Goal: Information Seeking & Learning: Learn about a topic

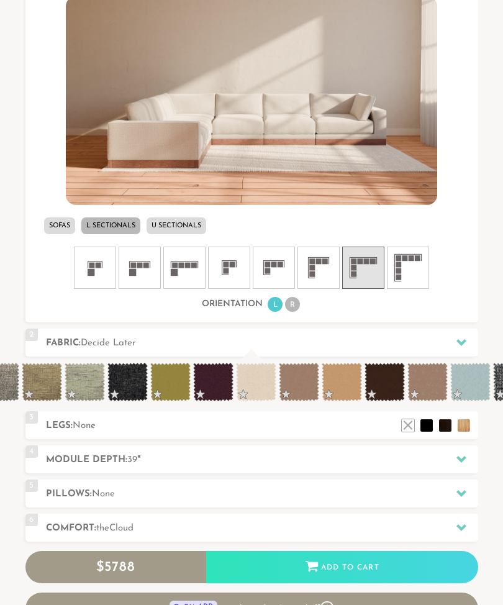
scroll to position [0, 411]
click at [381, 381] on span at bounding box center [384, 382] width 40 height 39
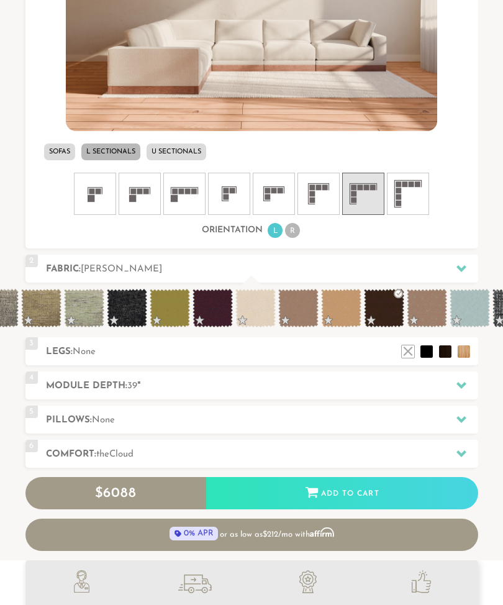
scroll to position [527, 0]
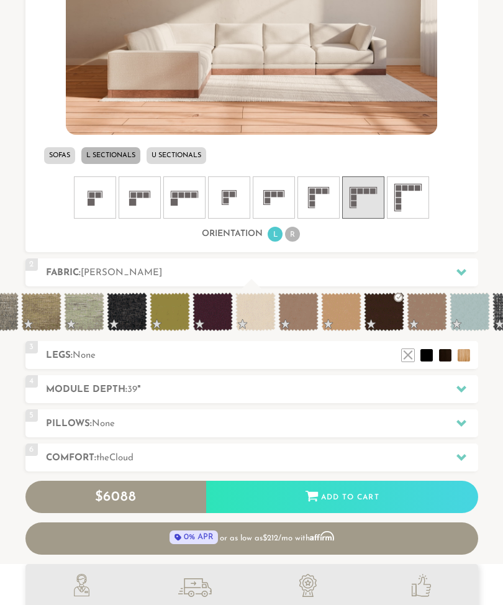
click at [364, 193] on rect at bounding box center [367, 191] width 6 height 6
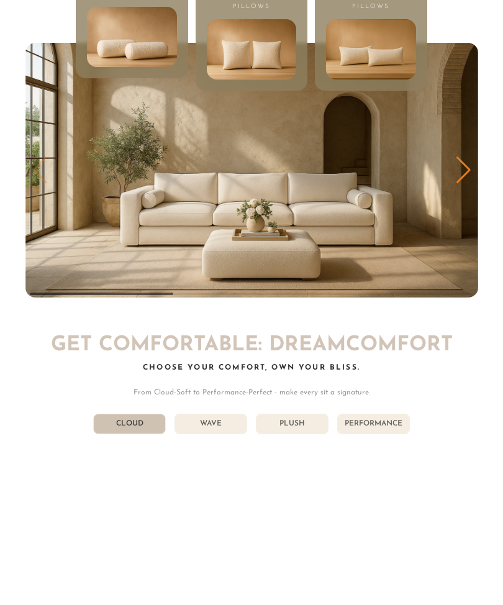
scroll to position [4887, 0]
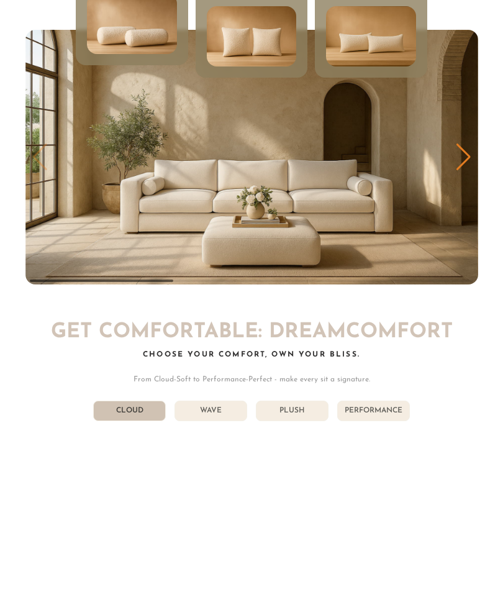
click at [372, 401] on li "Performance" at bounding box center [373, 411] width 73 height 21
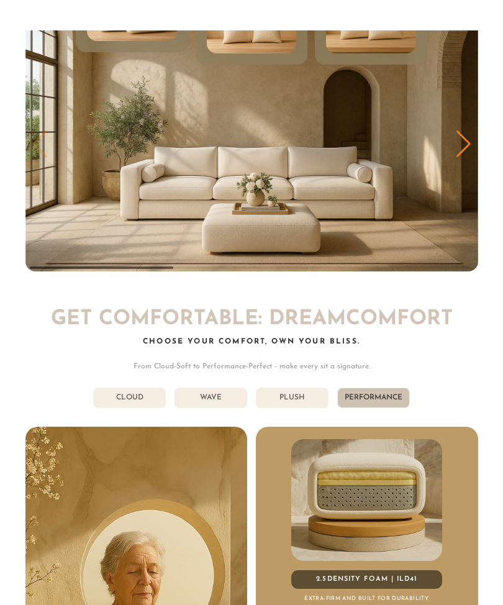
scroll to position [4899, 0]
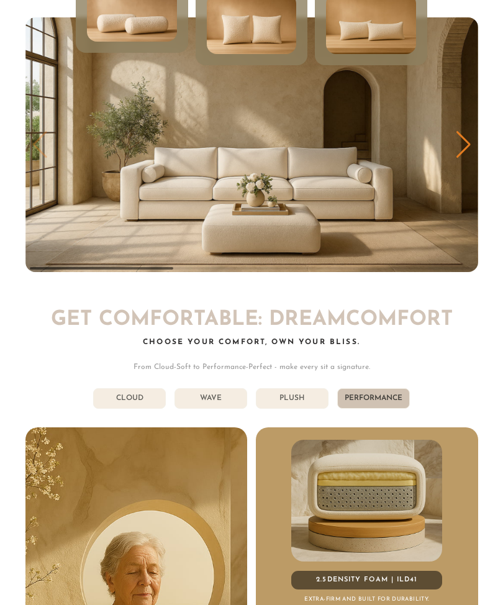
click at [221, 388] on li "Wave" at bounding box center [211, 398] width 73 height 21
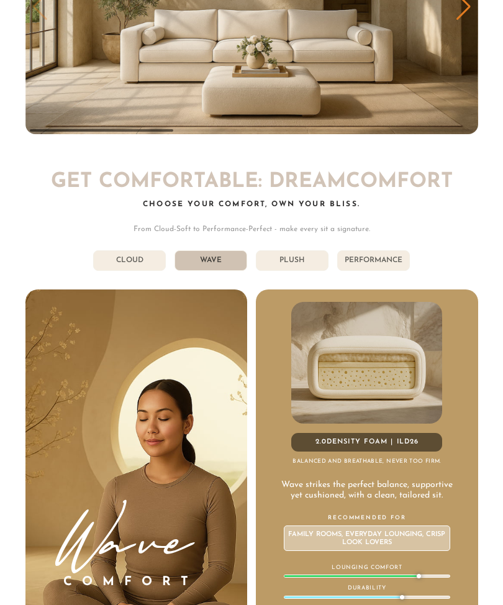
scroll to position [5035, 0]
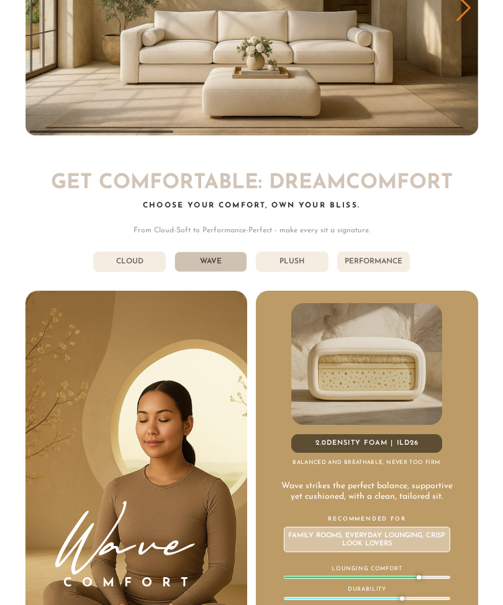
click at [140, 253] on li "Cloud" at bounding box center [129, 262] width 73 height 21
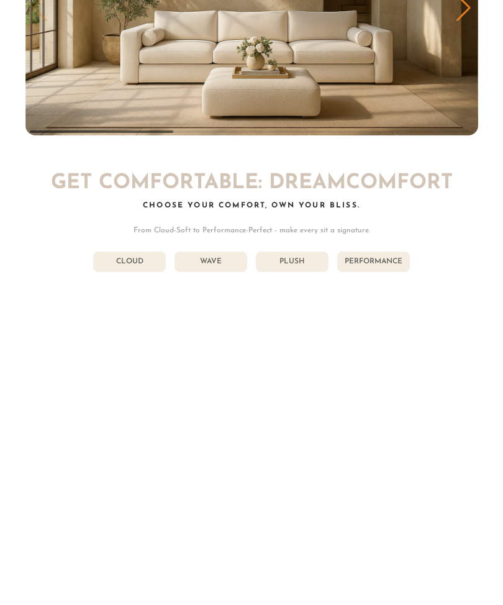
scroll to position [5036, 0]
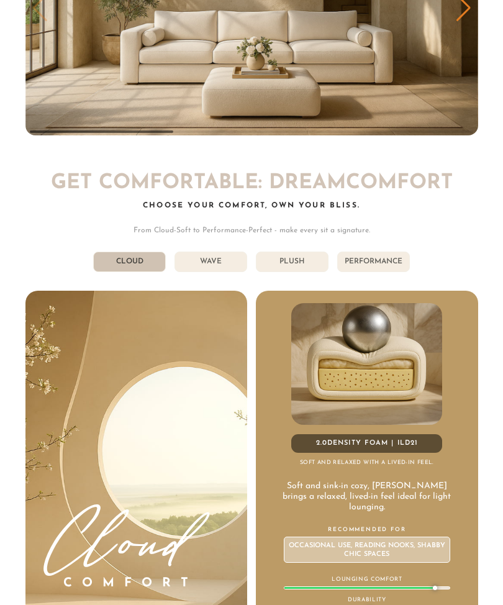
click at [216, 252] on li "Wave" at bounding box center [211, 262] width 73 height 21
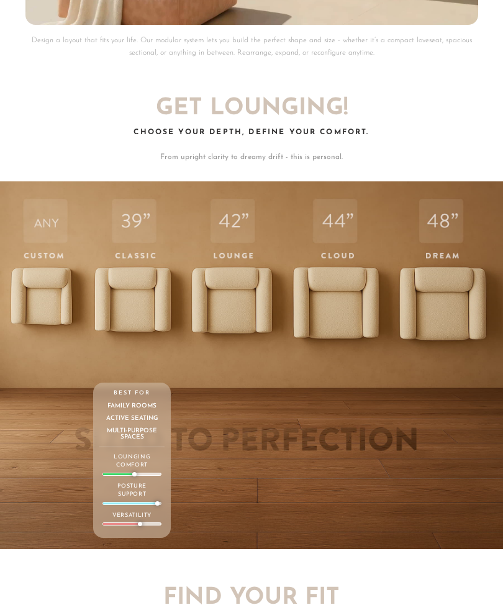
scroll to position [3327, 0]
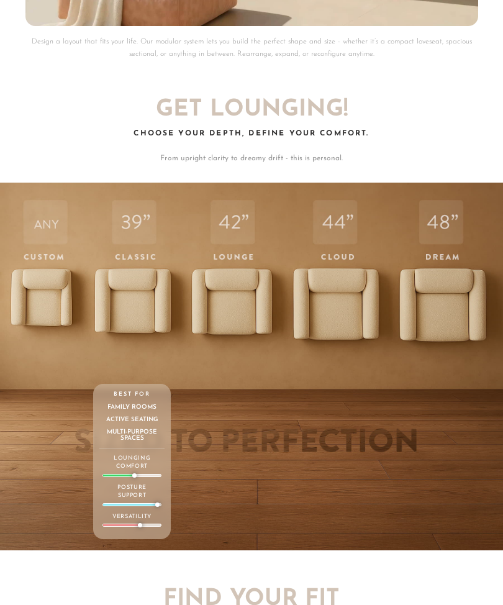
click at [132, 286] on div "39 Classic Depth Crisp. Upright. Everyday-ready. Supportive and structured — bu…" at bounding box center [132, 365] width 78 height 364
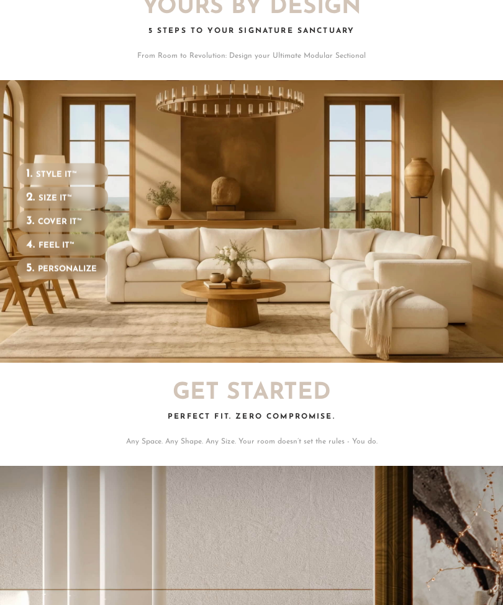
scroll to position [1706, 0]
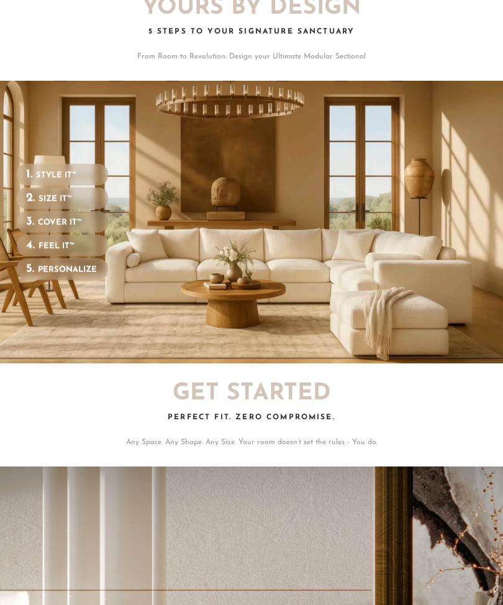
click at [51, 195] on h3 "SIZE IT™ FlexForm.™" at bounding box center [56, 199] width 34 height 8
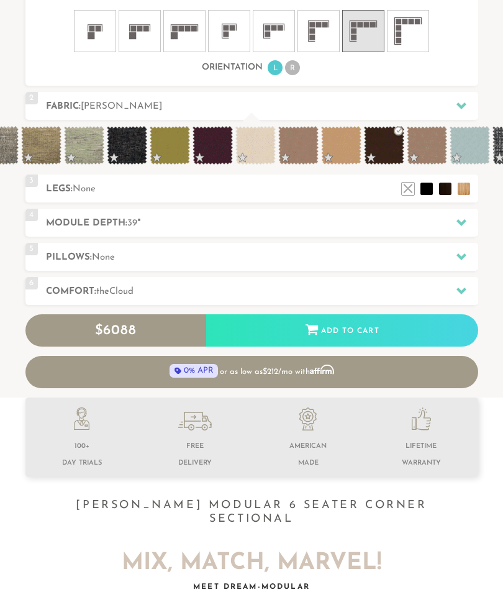
scroll to position [694, 0]
click at [457, 219] on icon at bounding box center [462, 222] width 10 height 10
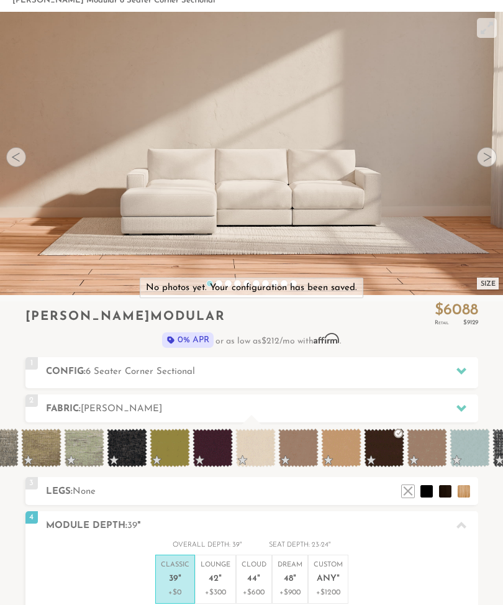
scroll to position [68, 0]
click at [383, 447] on span at bounding box center [384, 448] width 40 height 39
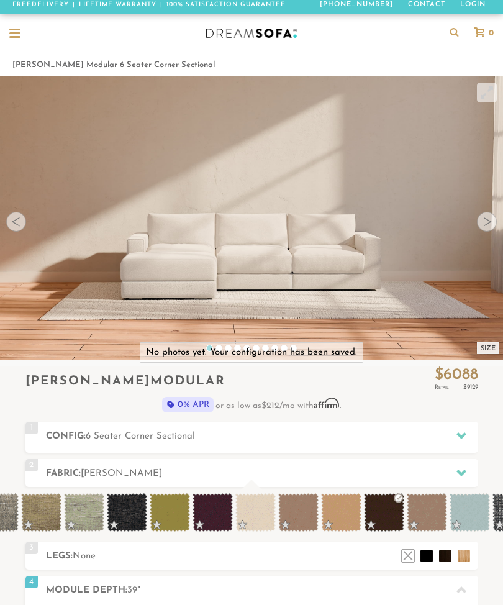
scroll to position [0, 0]
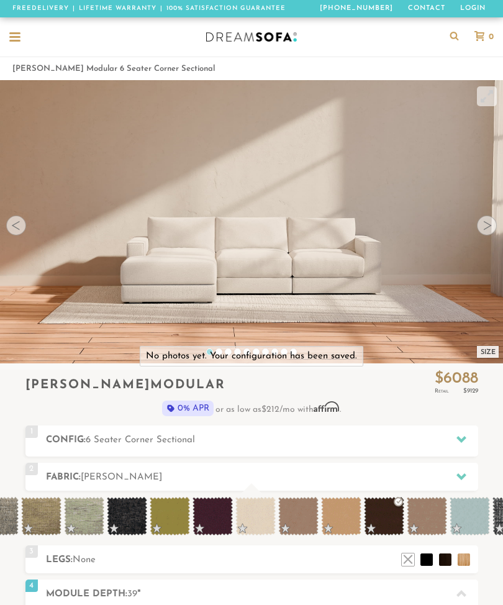
click at [493, 226] on div at bounding box center [487, 226] width 20 height 20
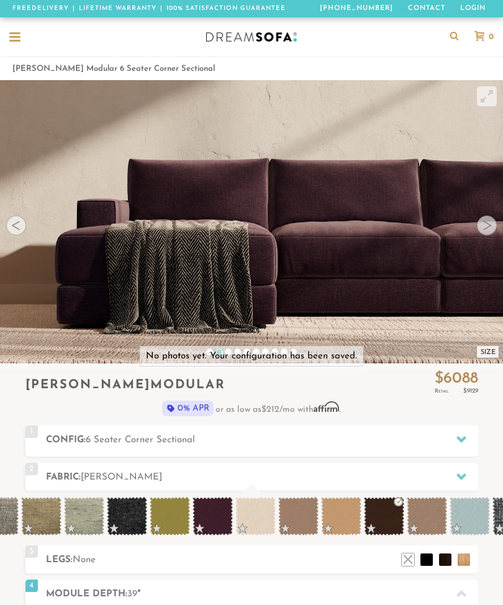
click at [494, 224] on div at bounding box center [487, 226] width 20 height 20
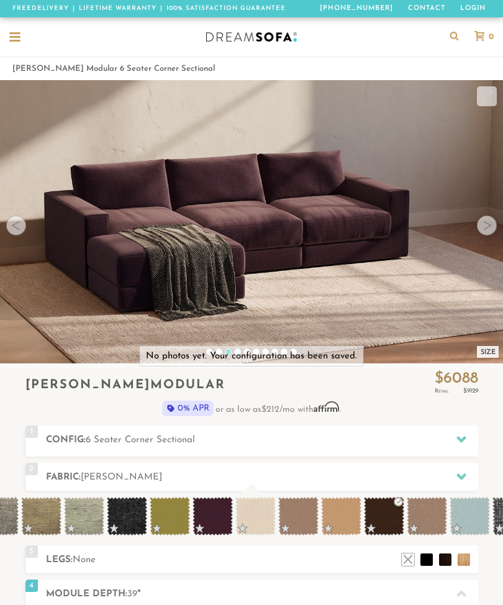
click at [205, 514] on span at bounding box center [213, 516] width 40 height 39
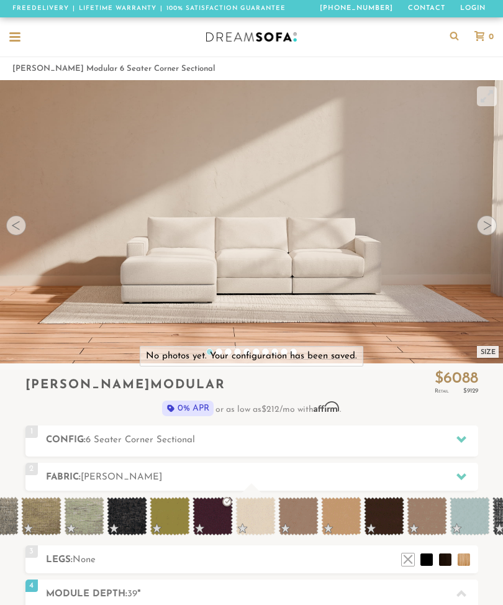
click at [479, 232] on div at bounding box center [487, 226] width 20 height 20
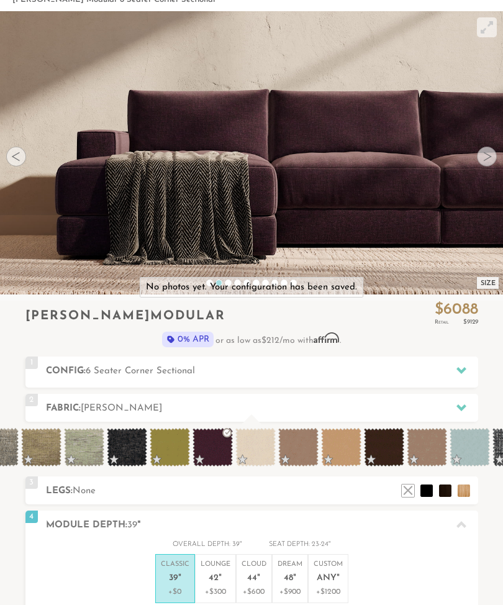
scroll to position [70, 0]
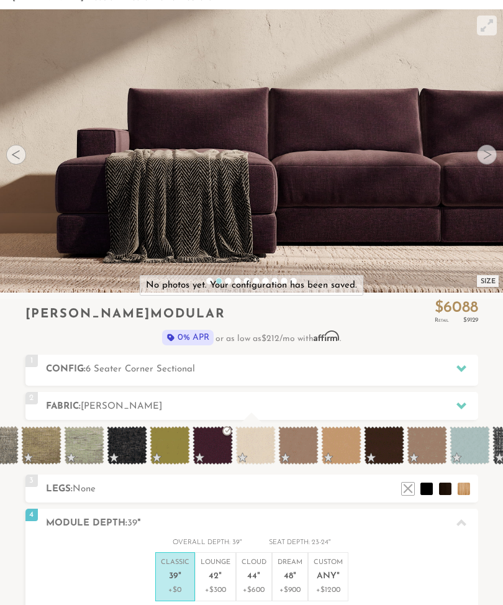
click at [463, 408] on icon at bounding box center [462, 406] width 10 height 10
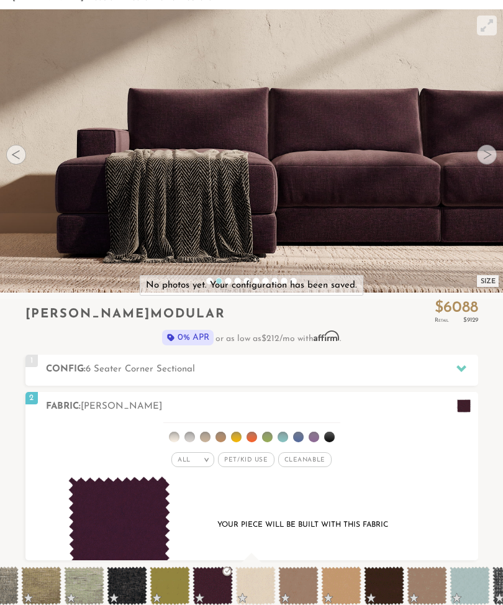
scroll to position [1, 1]
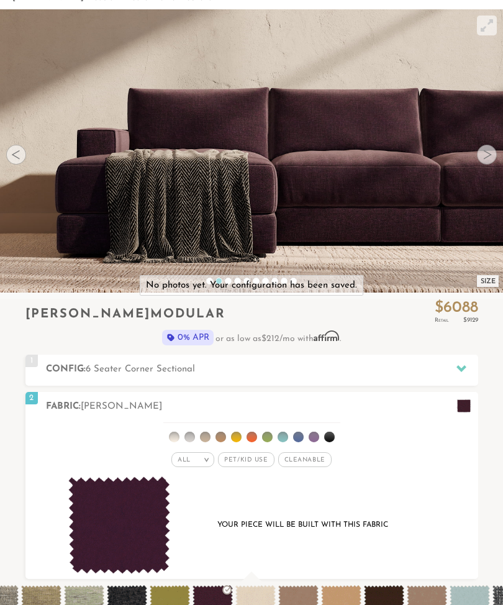
click at [462, 373] on div at bounding box center [462, 368] width 26 height 25
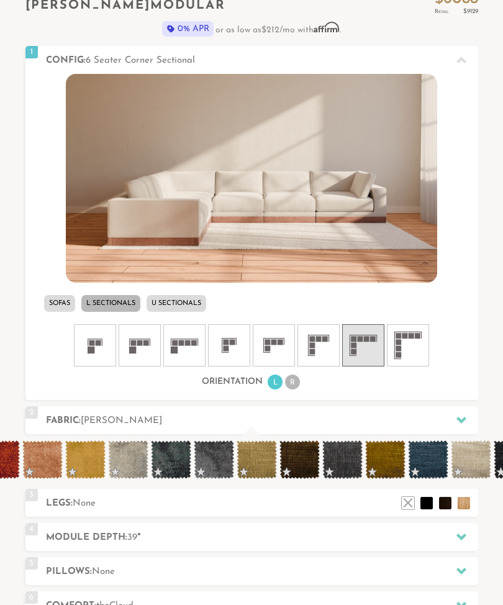
scroll to position [0, 3198]
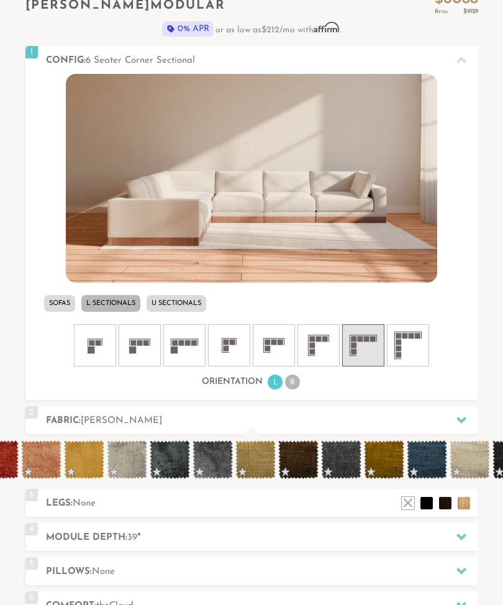
click at [300, 457] on span at bounding box center [298, 460] width 40 height 39
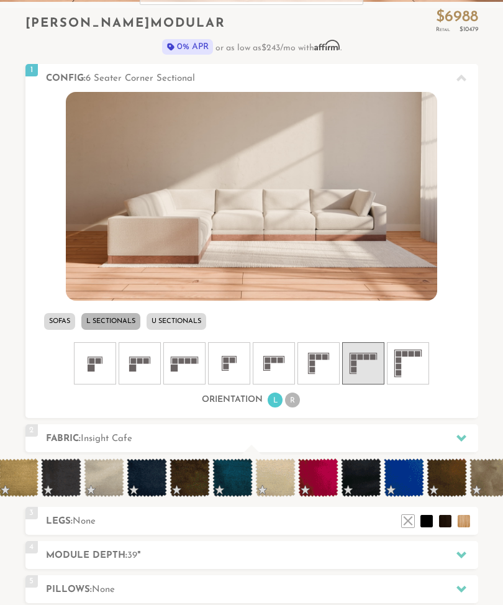
scroll to position [0, 6644]
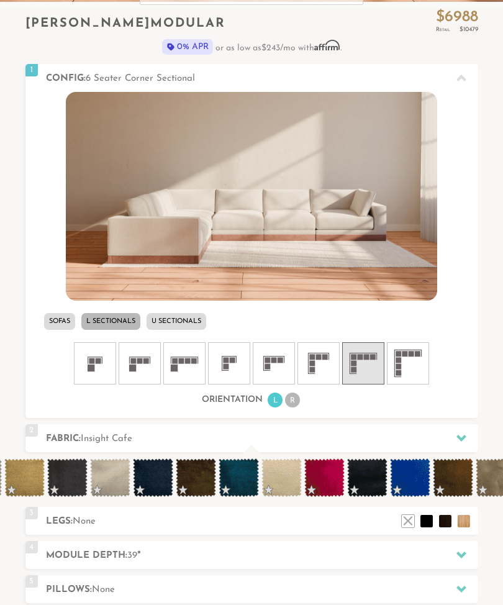
click at [199, 480] on span at bounding box center [196, 478] width 40 height 39
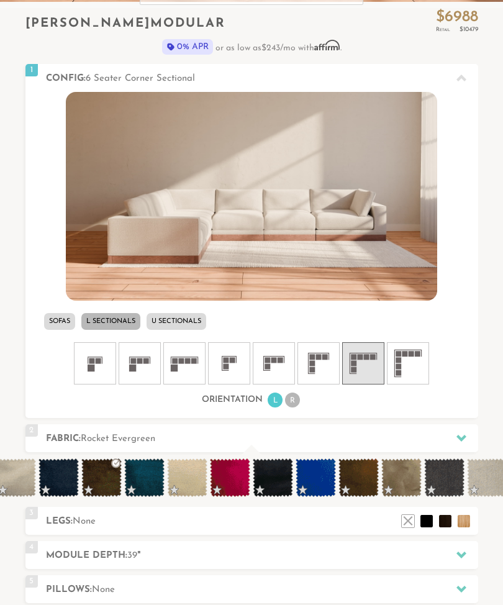
scroll to position [0, 6739]
click at [361, 482] on span at bounding box center [358, 478] width 40 height 39
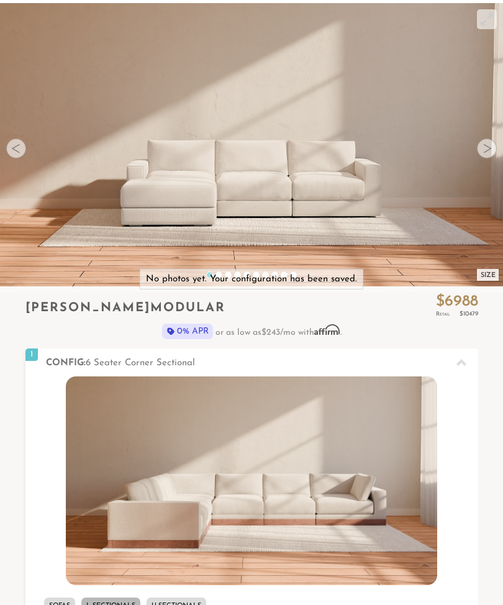
scroll to position [0, 0]
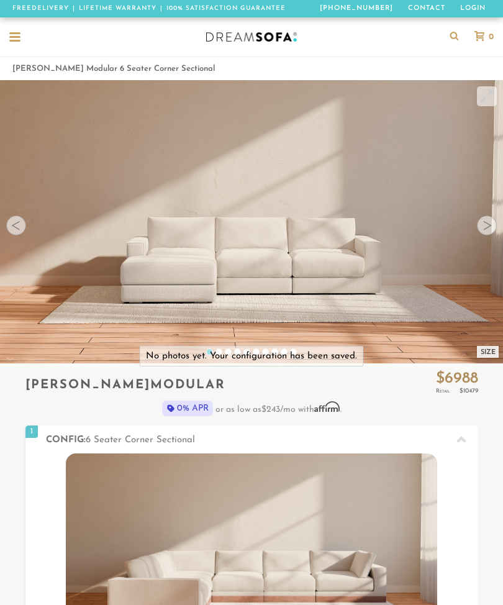
click at [4, 45] on div at bounding box center [15, 38] width 24 height 24
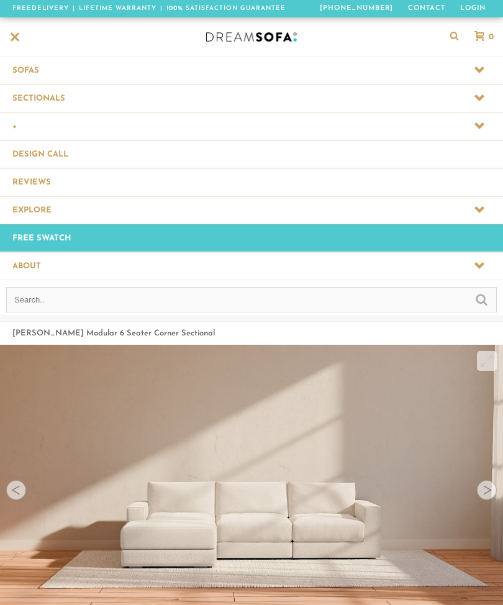
scroll to position [12154, 503]
click at [472, 102] on span at bounding box center [251, 97] width 503 height 27
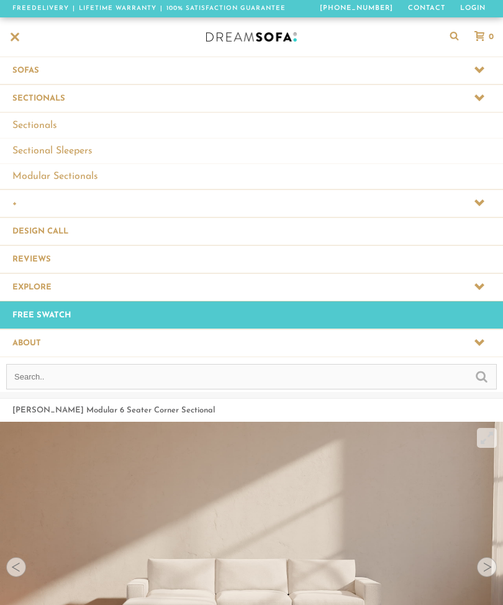
scroll to position [1, 1]
click at [459, 178] on link "Modular Sectionals" at bounding box center [251, 175] width 503 height 25
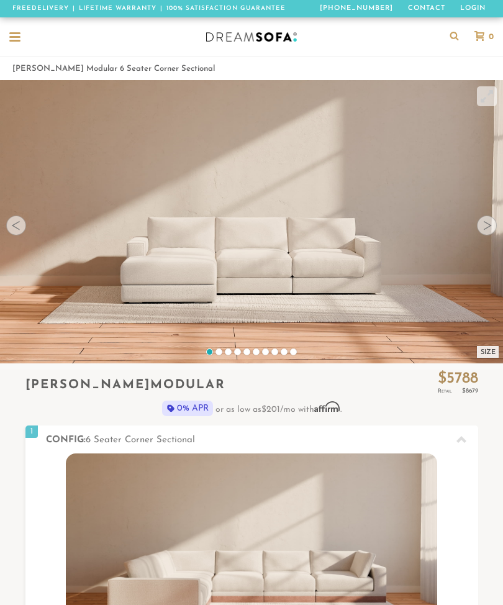
scroll to position [11835, 503]
click at [482, 215] on video at bounding box center [251, 206] width 503 height 252
click at [496, 223] on div at bounding box center [487, 226] width 20 height 20
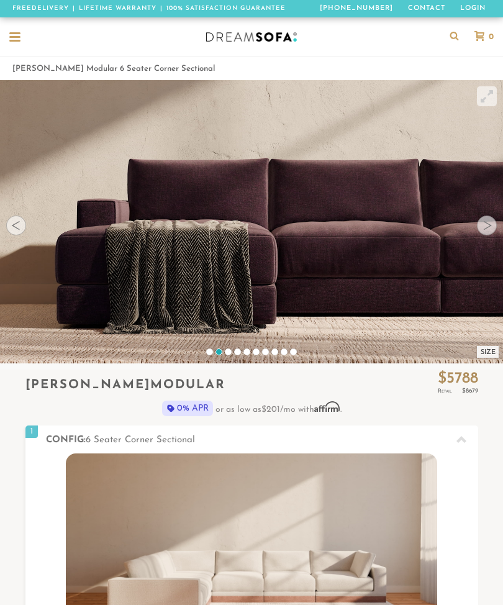
click at [488, 226] on div at bounding box center [487, 226] width 20 height 20
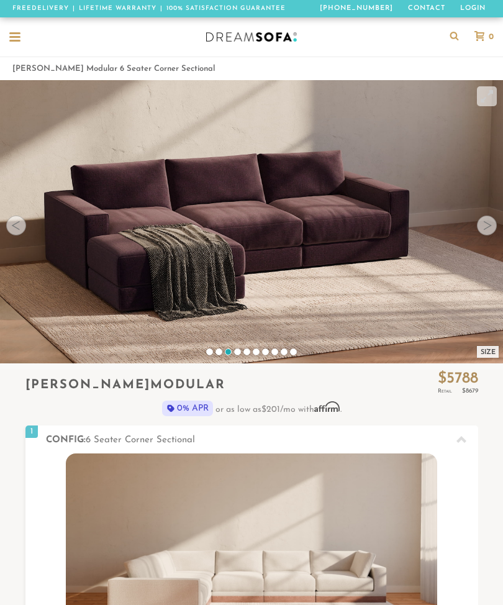
click at [492, 222] on div at bounding box center [487, 226] width 20 height 20
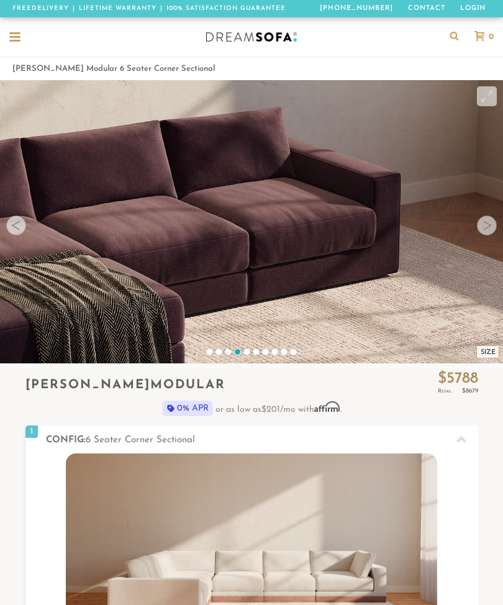
click at [19, 227] on div at bounding box center [16, 226] width 20 height 20
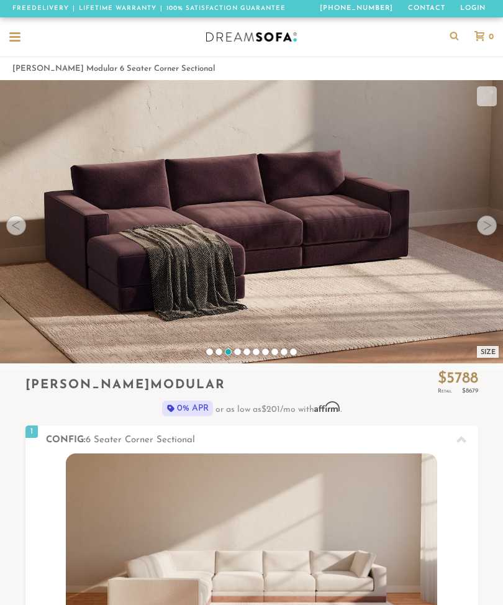
click at [450, 41] on div at bounding box center [455, 36] width 22 height 39
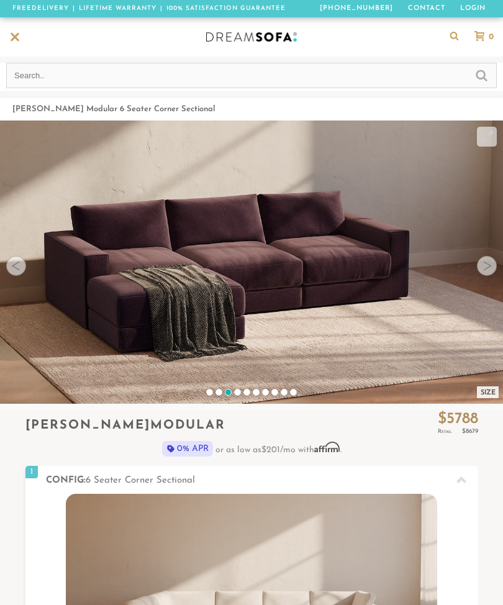
scroll to position [11876, 503]
click at [215, 88] on input "text" at bounding box center [251, 75] width 491 height 25
type input "Height dimensions"
click at [487, 76] on input "submit" at bounding box center [482, 74] width 12 height 15
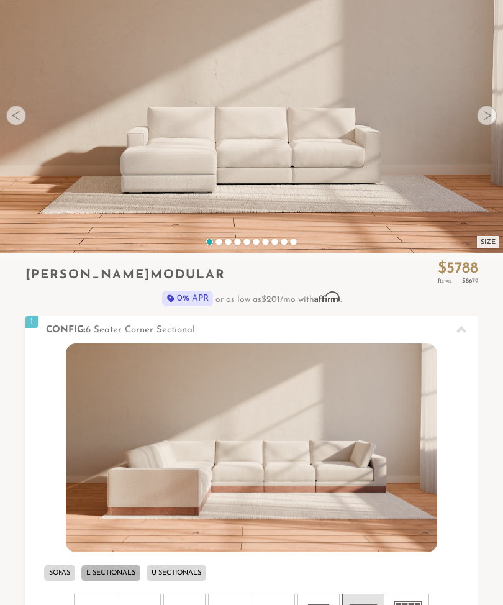
scroll to position [107, 0]
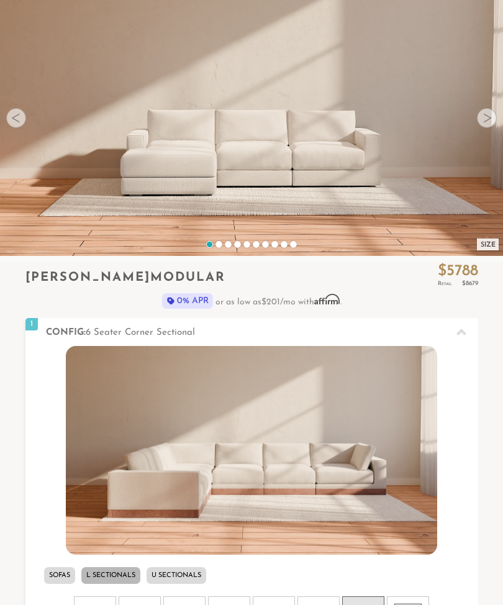
click at [494, 124] on div at bounding box center [487, 118] width 20 height 20
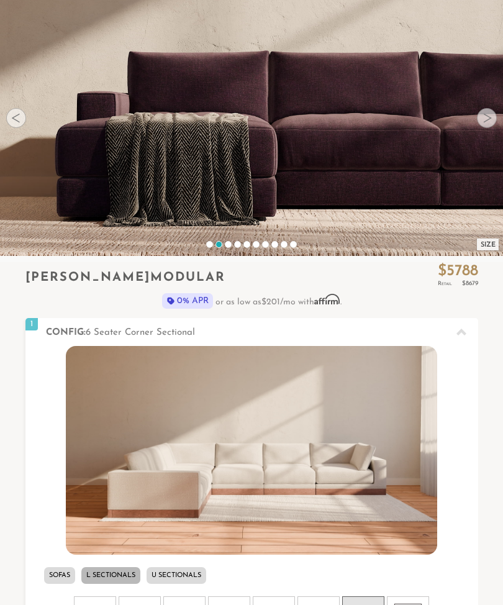
click at [497, 133] on video at bounding box center [251, 99] width 503 height 252
click at [480, 118] on div at bounding box center [487, 118] width 20 height 20
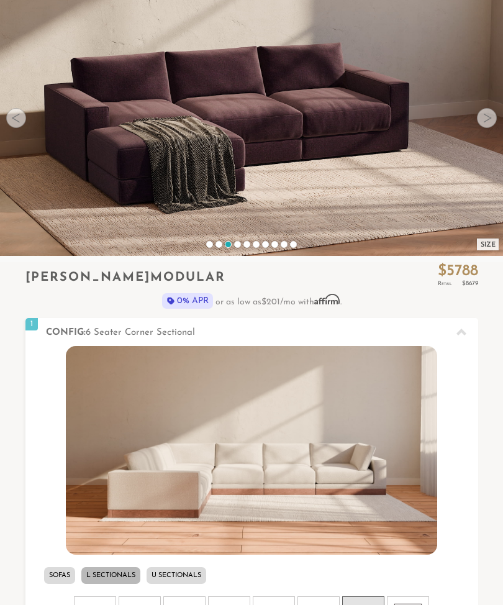
click at [493, 121] on div at bounding box center [487, 118] width 20 height 20
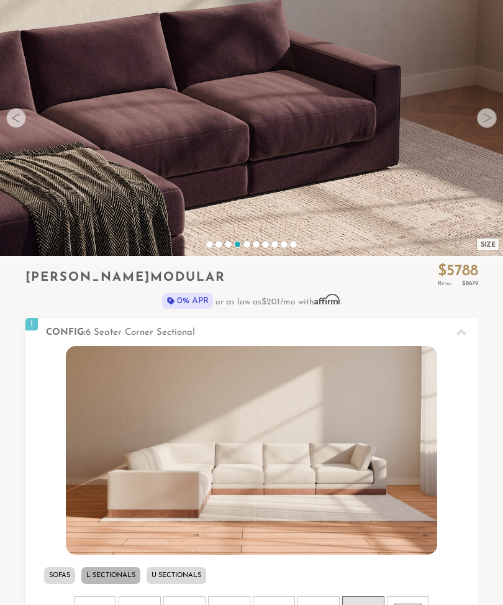
click at [480, 121] on div at bounding box center [487, 118] width 20 height 20
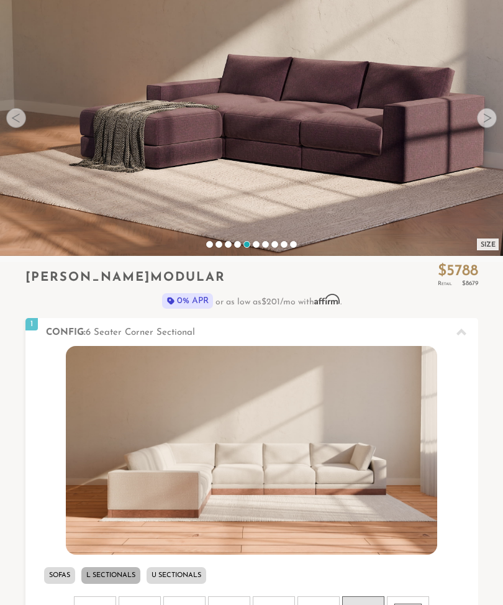
click at [483, 127] on video at bounding box center [251, 99] width 503 height 252
click at [489, 122] on div at bounding box center [487, 118] width 20 height 20
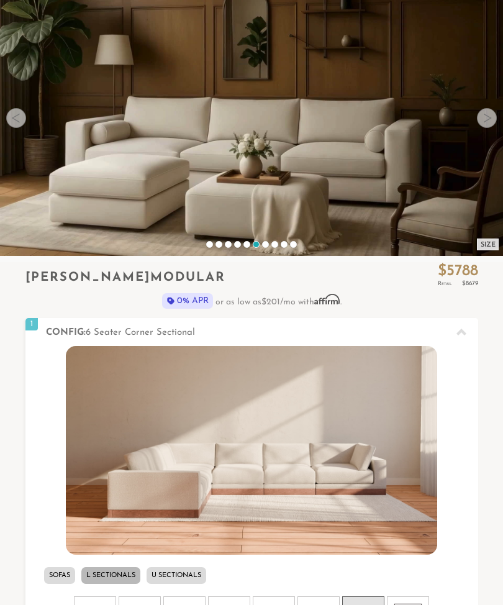
click at [482, 126] on div at bounding box center [487, 118] width 20 height 20
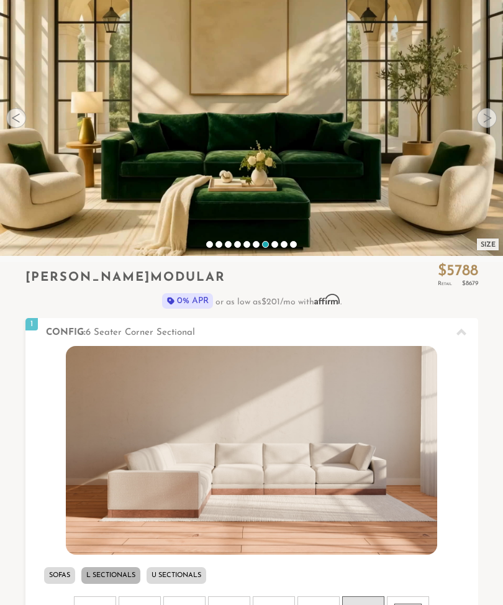
click at [16, 122] on div at bounding box center [16, 118] width 20 height 20
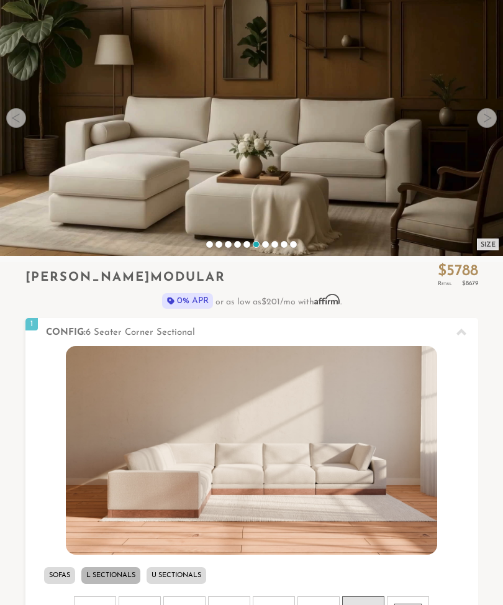
click at [481, 122] on div at bounding box center [487, 118] width 20 height 20
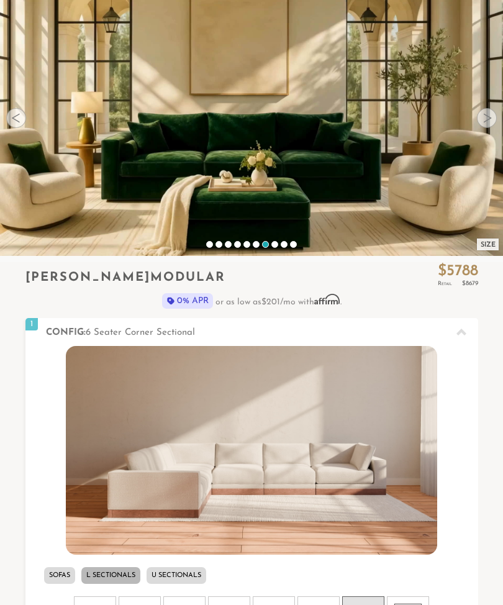
click at [477, 123] on video at bounding box center [251, 114] width 503 height 283
click at [482, 120] on div at bounding box center [487, 118] width 20 height 20
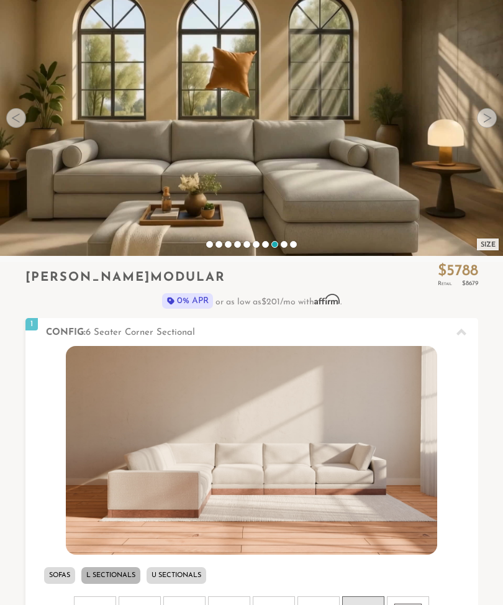
click at [485, 118] on div at bounding box center [487, 118] width 20 height 20
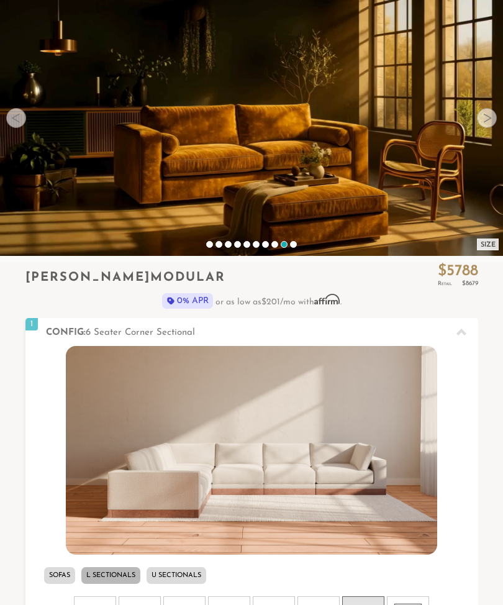
click at [483, 120] on div at bounding box center [487, 118] width 20 height 20
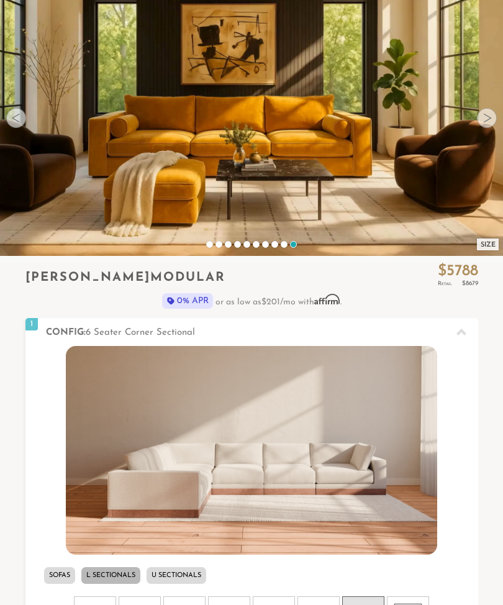
click at [483, 118] on div at bounding box center [487, 118] width 20 height 20
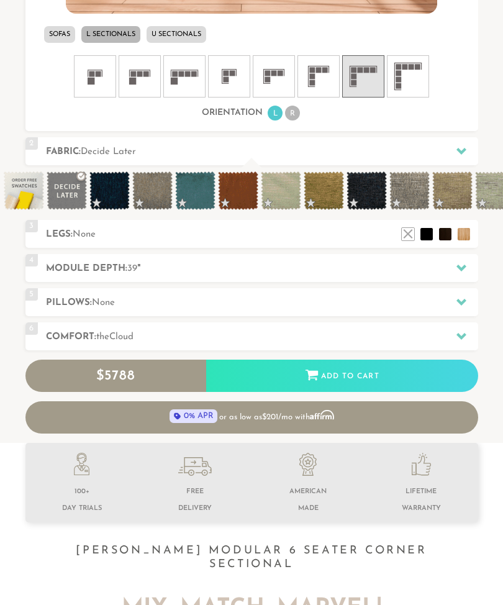
scroll to position [705, 0]
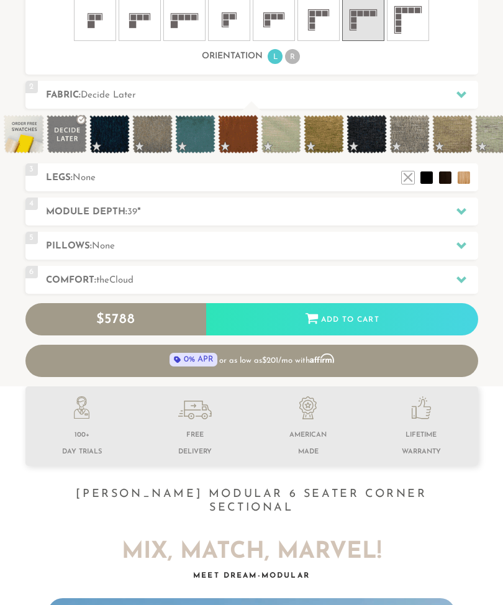
click at [460, 214] on icon at bounding box center [462, 211] width 10 height 10
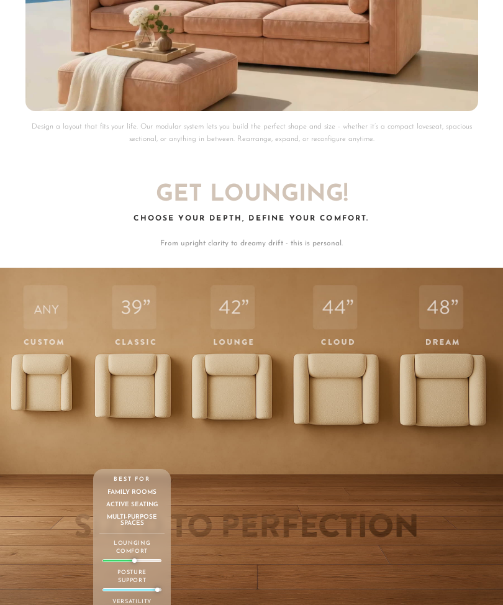
scroll to position [2941, 0]
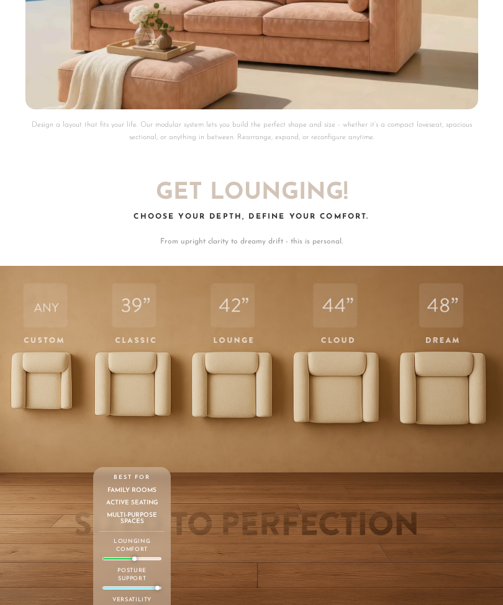
click at [129, 378] on div "39 Classic Depth Crisp. Upright. Everyday-ready. Supportive and structured — bu…" at bounding box center [132, 449] width 78 height 364
click at [127, 403] on div "39 Classic Depth Crisp. Upright. Everyday-ready. Supportive and structured — bu…" at bounding box center [132, 449] width 78 height 364
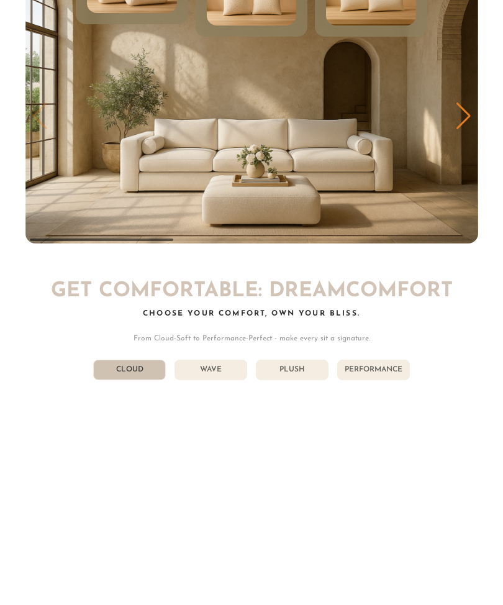
scroll to position [4625, 0]
click at [324, 163] on img "1 / 3" at bounding box center [251, 116] width 453 height 255
click at [222, 363] on li "Wave" at bounding box center [211, 370] width 73 height 21
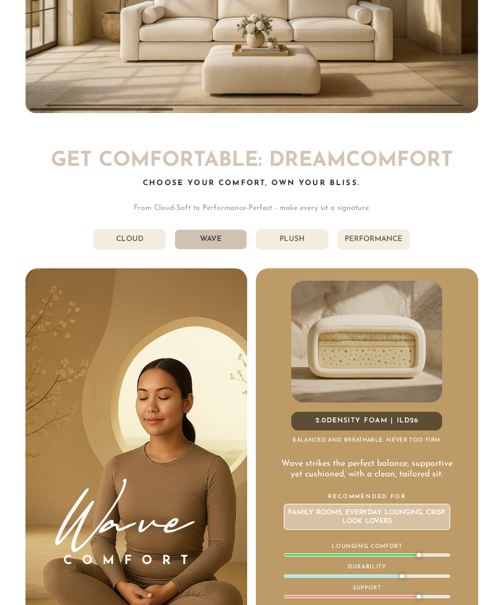
scroll to position [4758, 0]
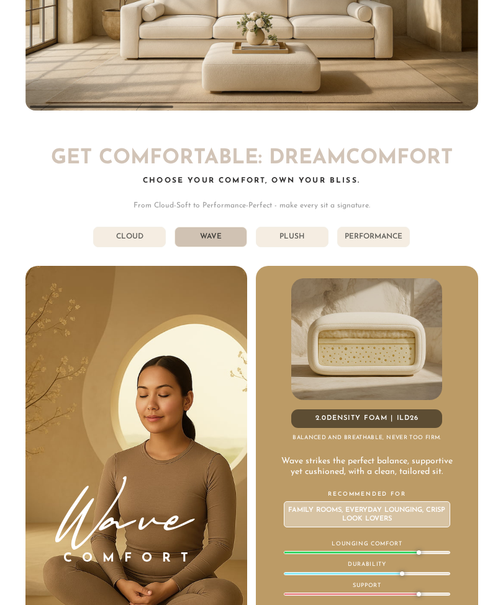
click at [137, 227] on li "Cloud" at bounding box center [129, 237] width 73 height 21
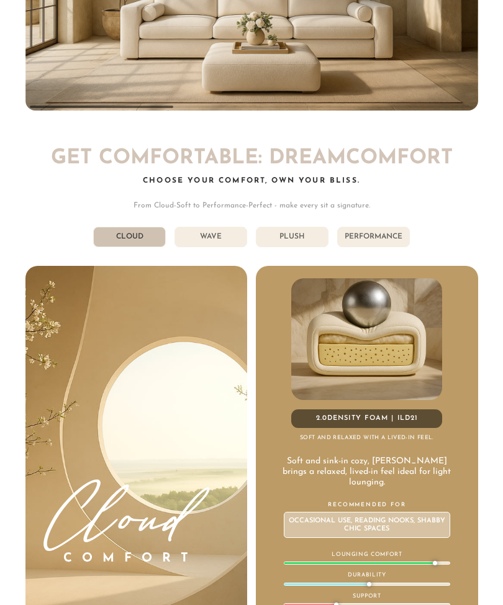
click at [220, 229] on li "Wave" at bounding box center [211, 237] width 73 height 21
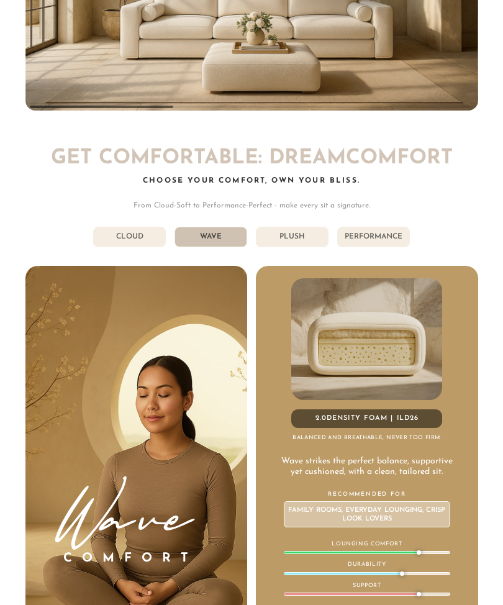
click at [296, 227] on li "Plush" at bounding box center [292, 237] width 73 height 21
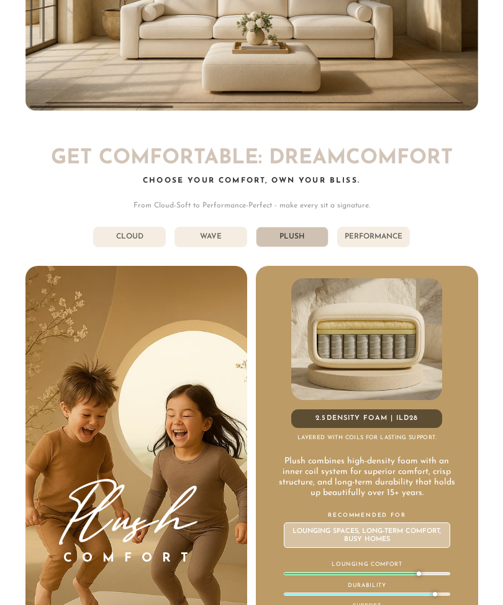
click at [378, 227] on li "Performance" at bounding box center [373, 237] width 73 height 21
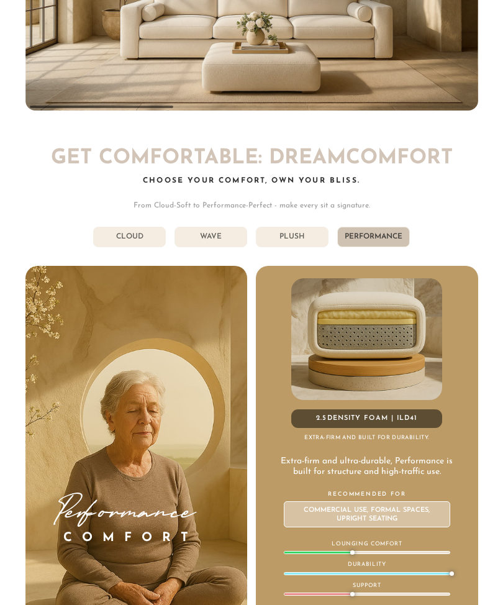
click at [293, 227] on li "Plush" at bounding box center [292, 237] width 73 height 21
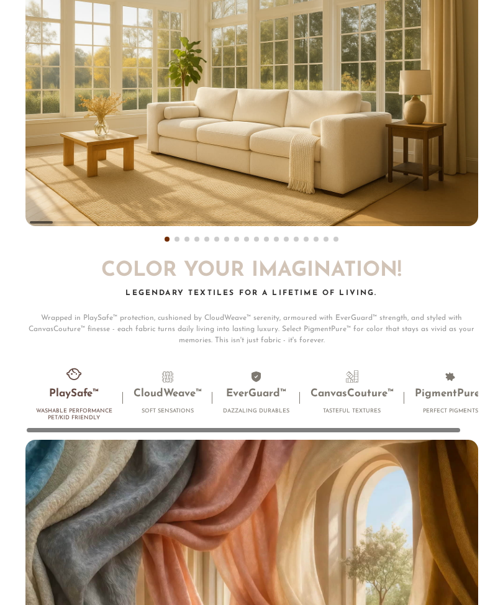
scroll to position [11623, 503]
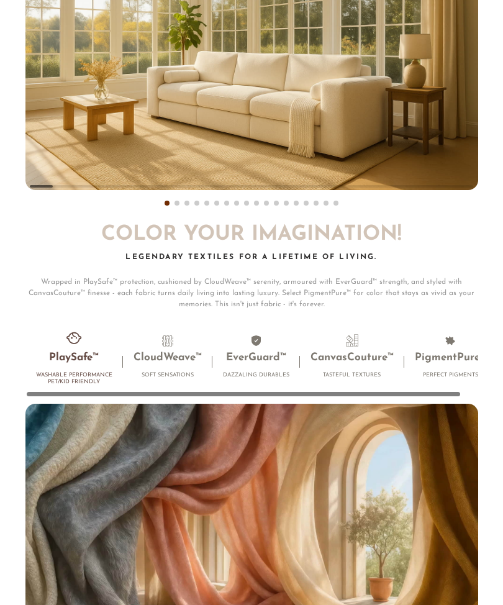
click at [256, 349] on li "EverGuard™ Dazzaling Durables" at bounding box center [256, 359] width 88 height 50
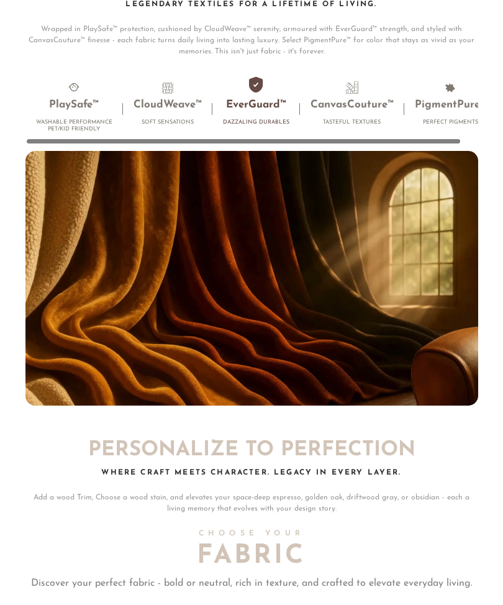
scroll to position [6009, 0]
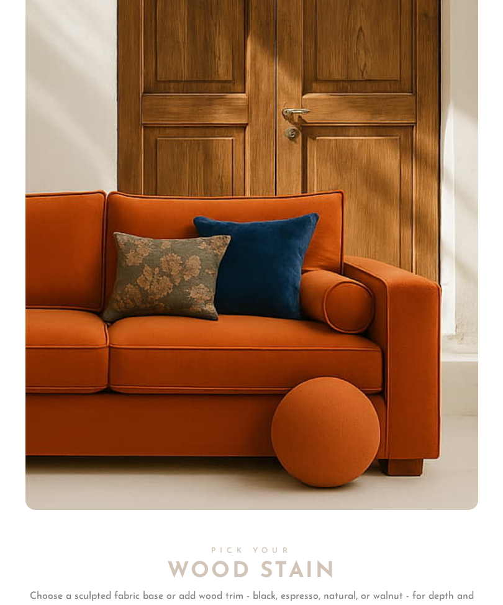
scroll to position [6861, 0]
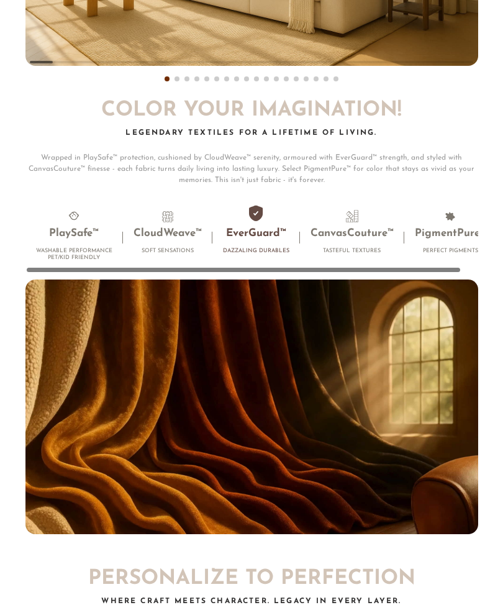
scroll to position [5873, 0]
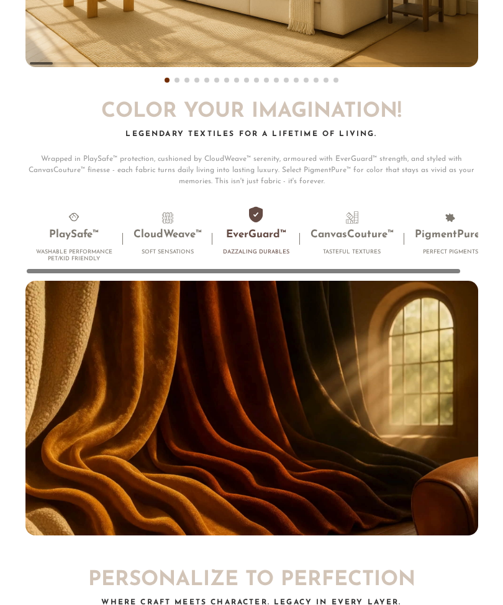
click at [71, 249] on h4 "Washable Performance Pet/Kid Friendly" at bounding box center [74, 256] width 76 height 14
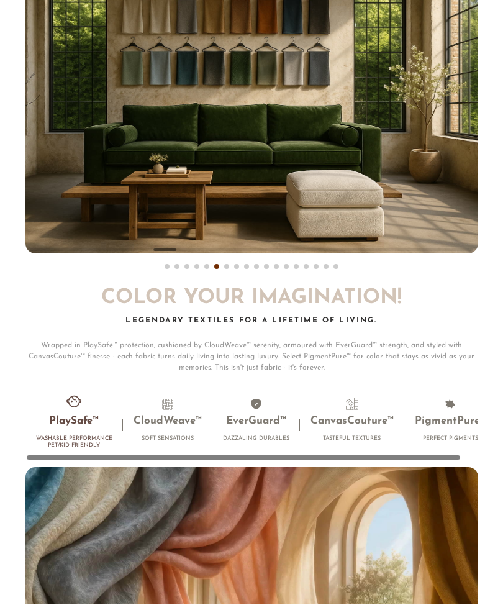
scroll to position [5687, 0]
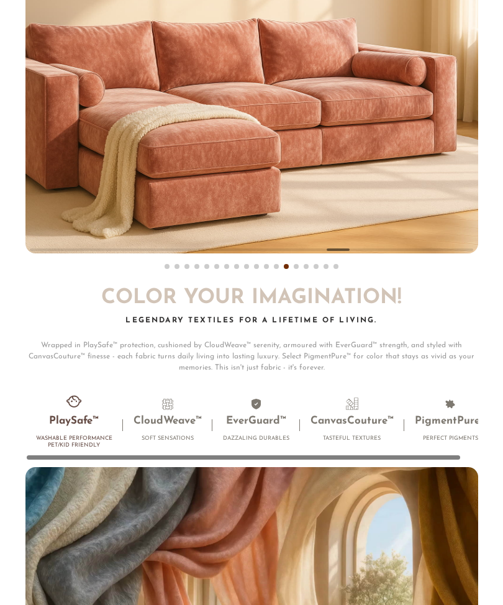
click at [351, 414] on h3 "CanvasCouture™" at bounding box center [352, 421] width 83 height 14
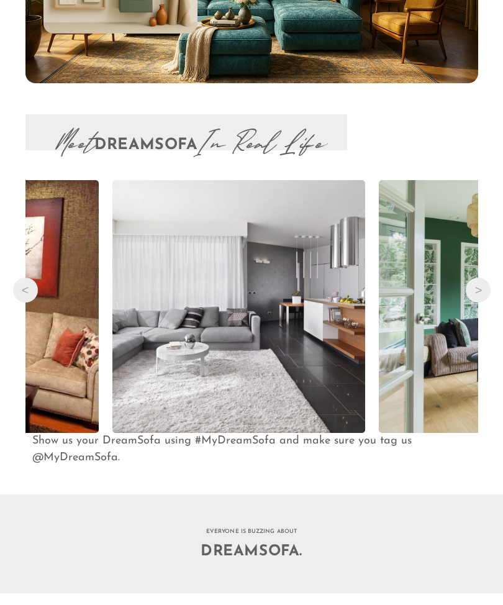
scroll to position [10423, 0]
click at [480, 278] on button "Next" at bounding box center [478, 290] width 25 height 25
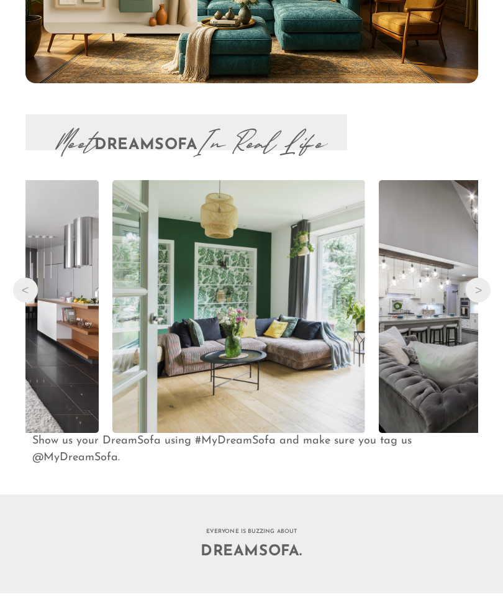
click at [480, 278] on button "Next" at bounding box center [478, 290] width 25 height 25
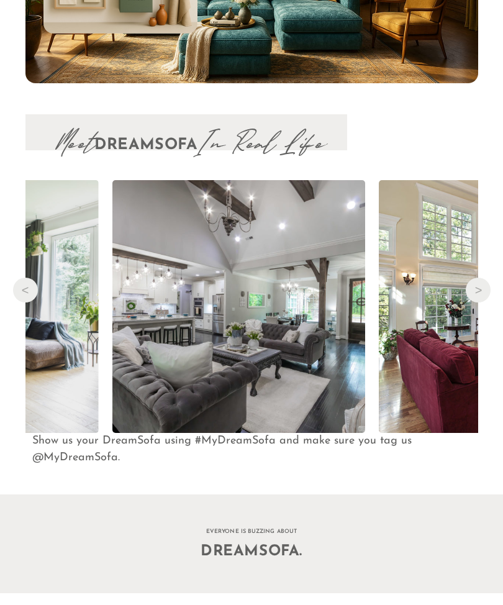
click at [485, 278] on button "Next" at bounding box center [478, 290] width 25 height 25
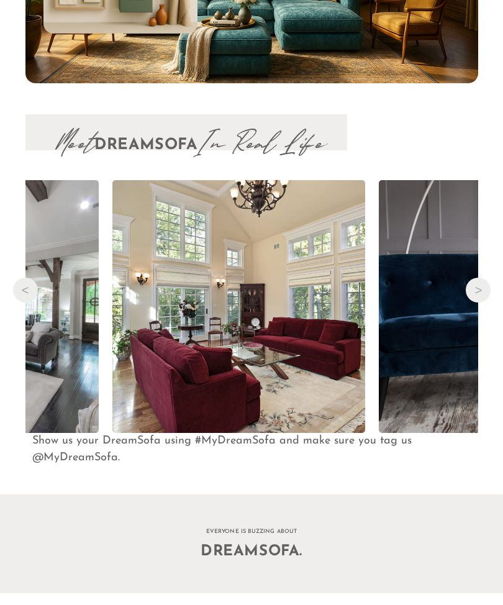
click at [477, 278] on button "Next" at bounding box center [478, 290] width 25 height 25
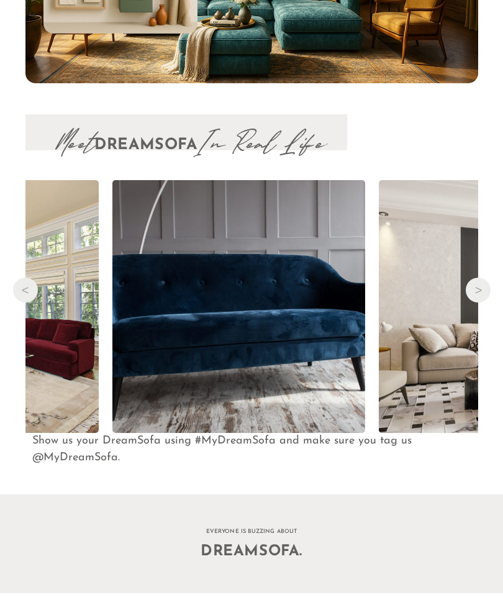
click at [482, 278] on button "Next" at bounding box center [478, 290] width 25 height 25
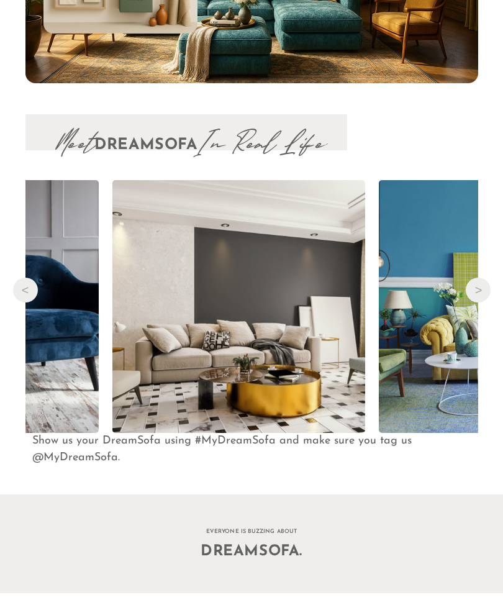
click at [485, 278] on button "Next" at bounding box center [478, 290] width 25 height 25
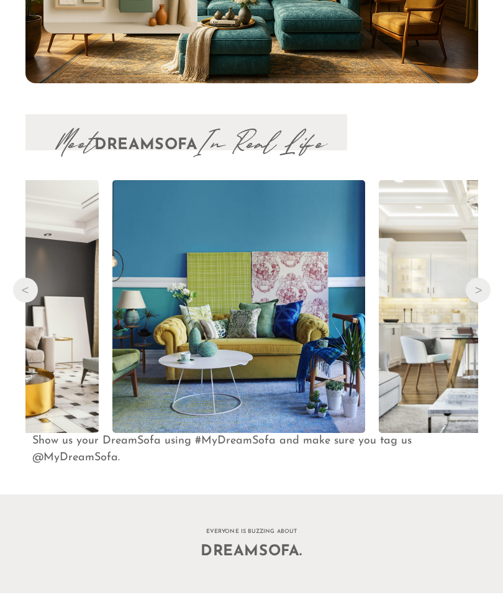
click at [483, 278] on button "Next" at bounding box center [478, 290] width 25 height 25
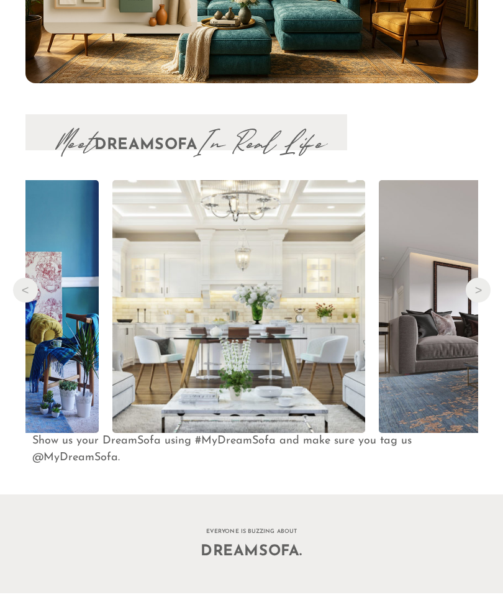
click at [480, 278] on button "Next" at bounding box center [478, 290] width 25 height 25
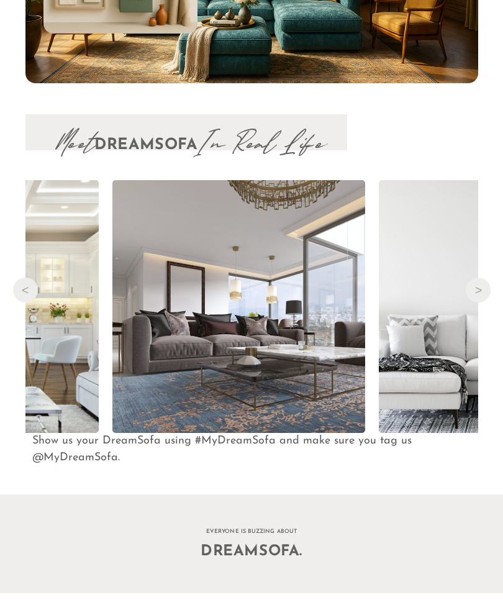
click at [480, 278] on button "Next" at bounding box center [478, 290] width 25 height 25
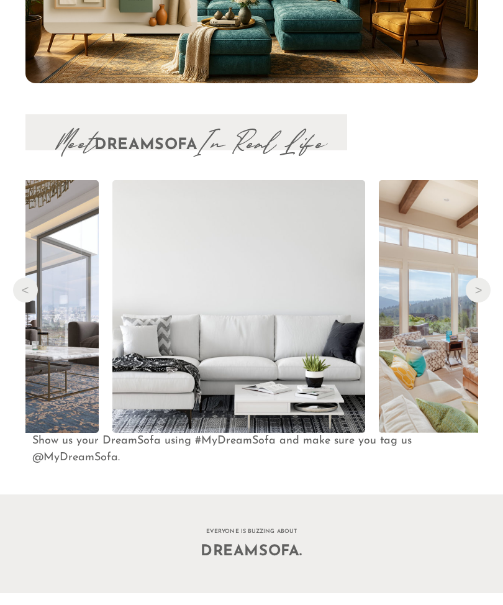
click at [480, 278] on button "Next" at bounding box center [478, 290] width 25 height 25
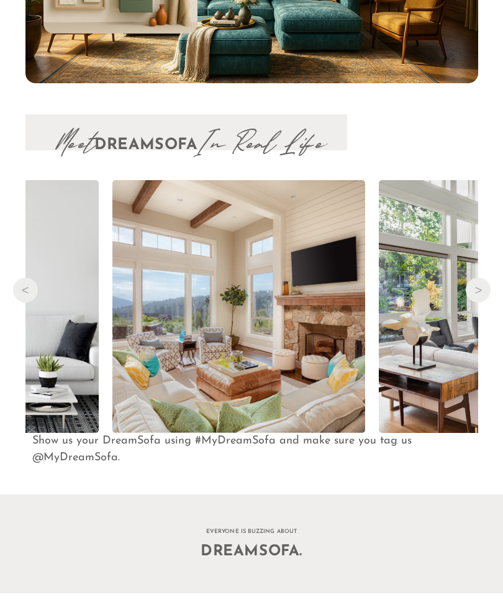
click at [483, 278] on button "Next" at bounding box center [478, 290] width 25 height 25
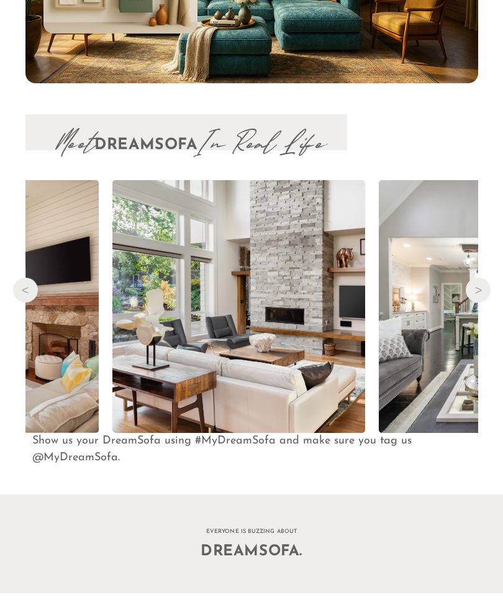
click at [486, 278] on button "Next" at bounding box center [478, 290] width 25 height 25
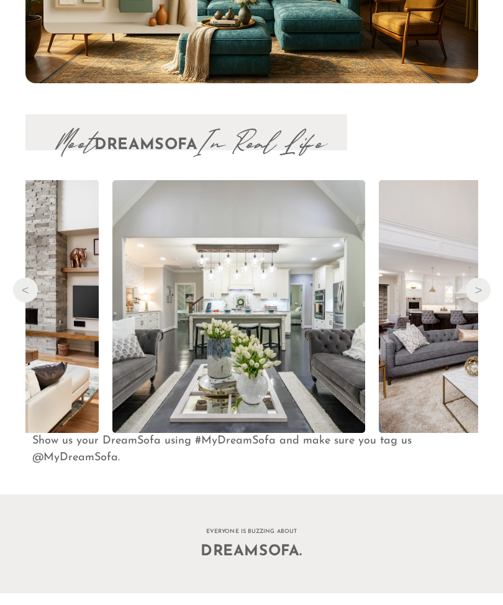
click at [476, 278] on button "Next" at bounding box center [478, 290] width 25 height 25
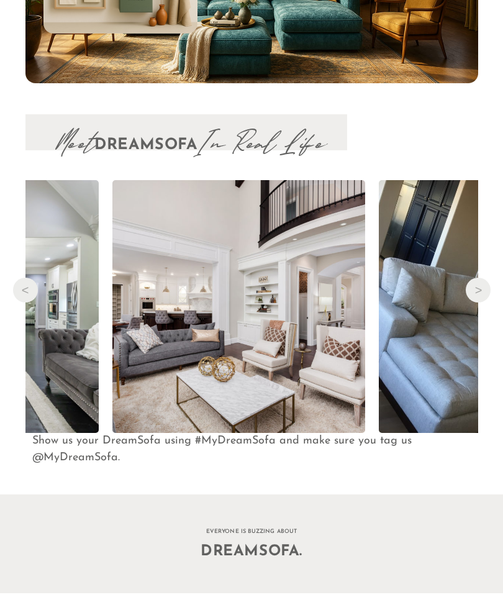
click at [479, 278] on button "Next" at bounding box center [478, 290] width 25 height 25
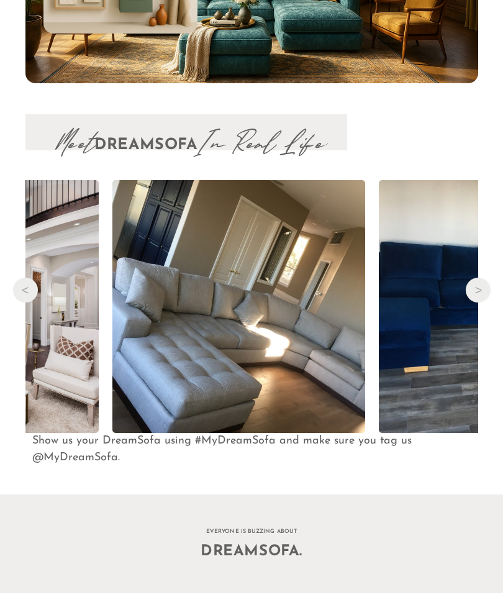
click at [483, 278] on button "Next" at bounding box center [478, 290] width 25 height 25
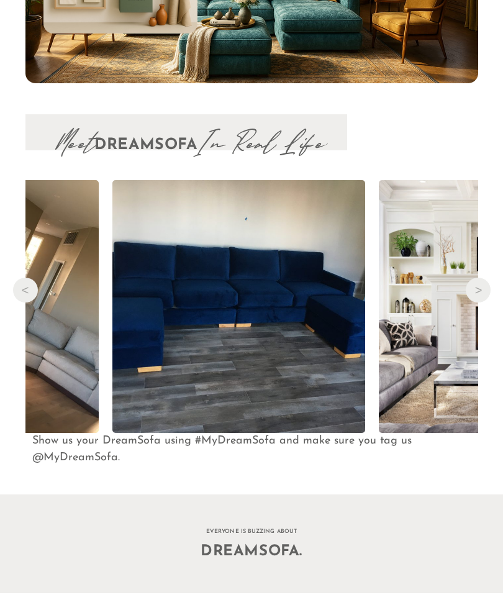
click at [475, 278] on button "Next" at bounding box center [478, 290] width 25 height 25
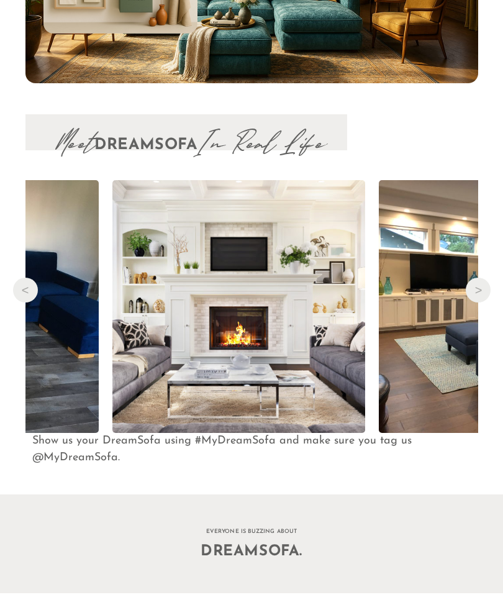
click at [480, 278] on button "Next" at bounding box center [478, 290] width 25 height 25
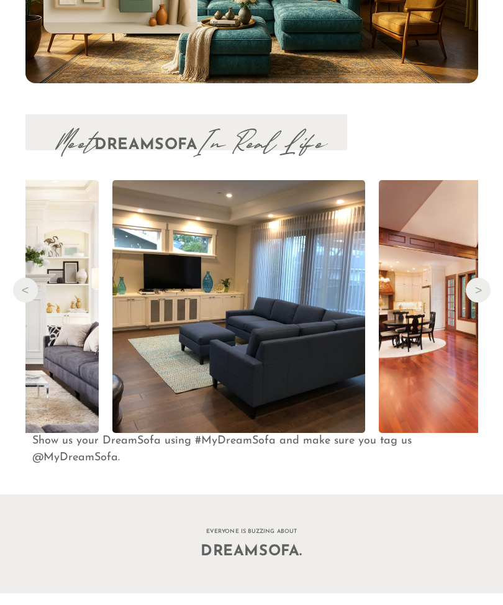
click at [480, 278] on button "Next" at bounding box center [478, 290] width 25 height 25
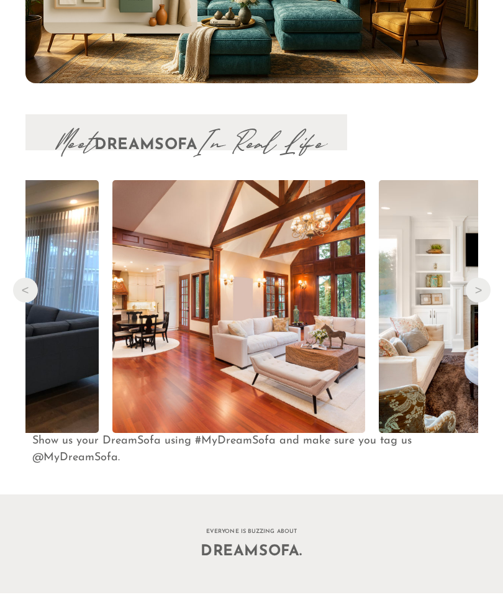
click at [474, 278] on button "Next" at bounding box center [478, 290] width 25 height 25
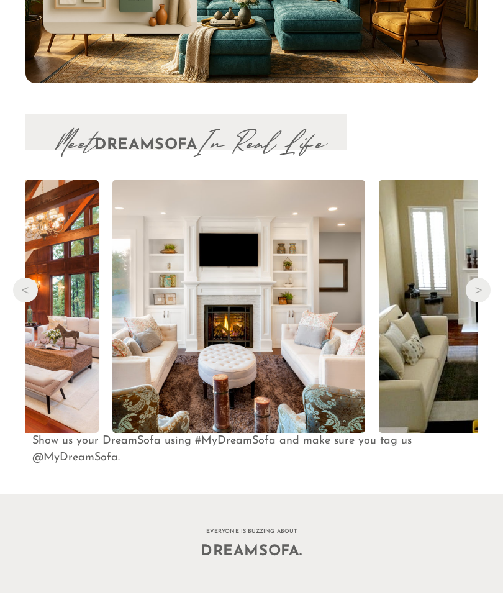
click at [479, 278] on button "Next" at bounding box center [478, 290] width 25 height 25
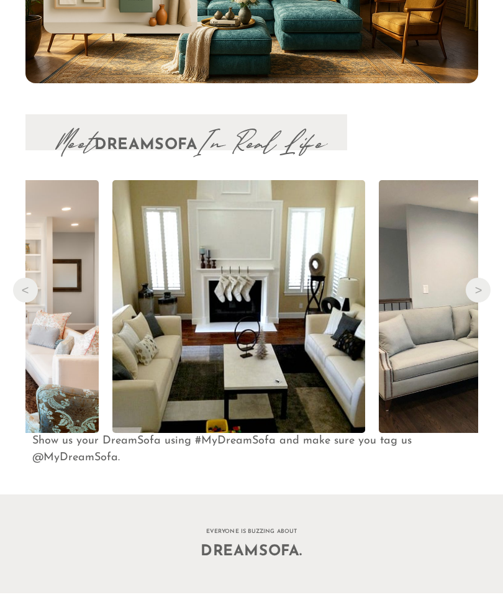
click at [483, 278] on button "Next" at bounding box center [478, 290] width 25 height 25
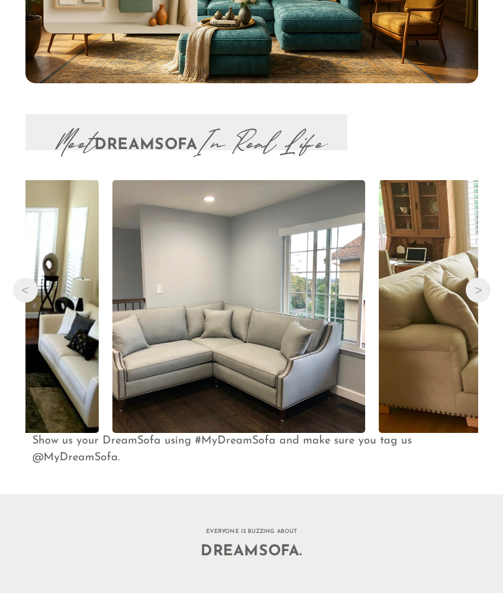
click at [479, 278] on button "Next" at bounding box center [478, 290] width 25 height 25
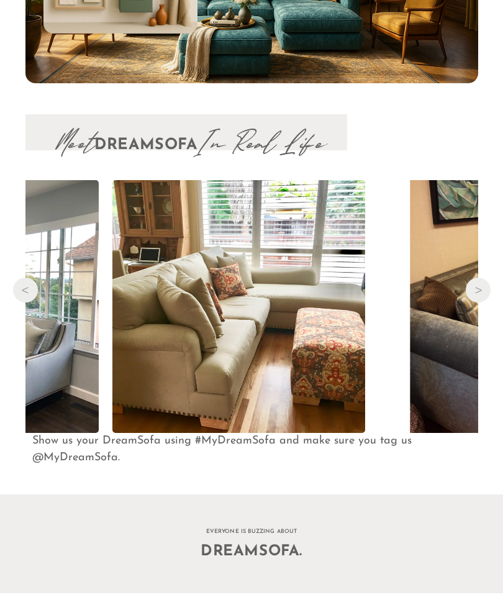
click at [480, 278] on button "Next" at bounding box center [478, 290] width 25 height 25
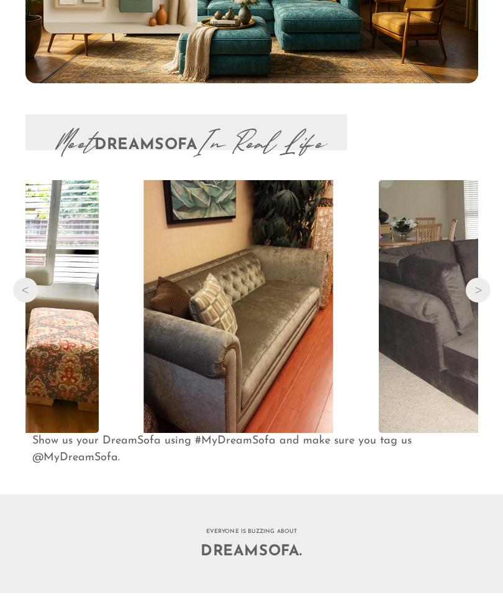
click at [482, 278] on button "Next" at bounding box center [478, 290] width 25 height 25
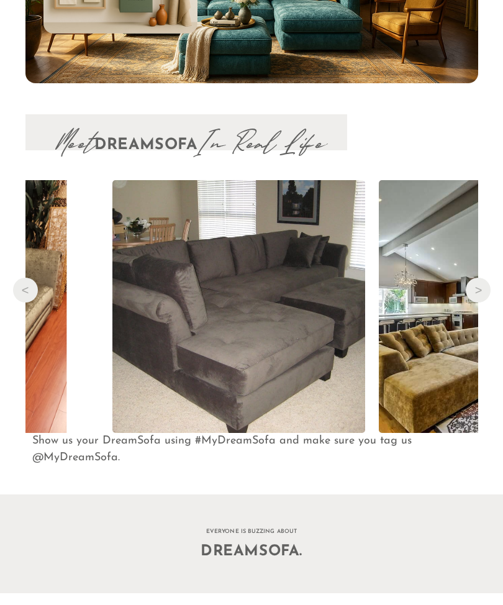
click at [483, 278] on button "Next" at bounding box center [478, 290] width 25 height 25
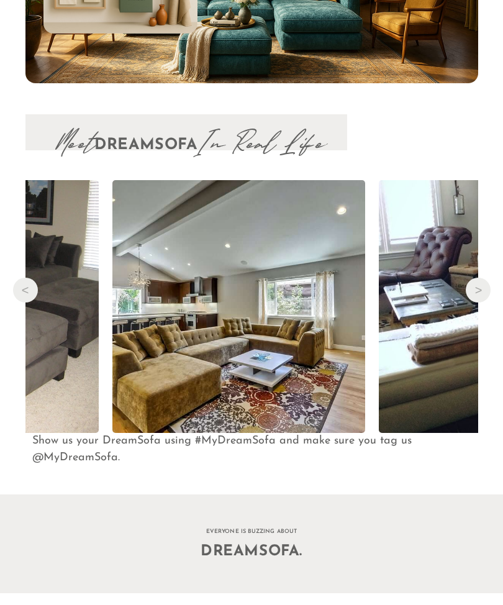
click at [478, 278] on button "Next" at bounding box center [478, 290] width 25 height 25
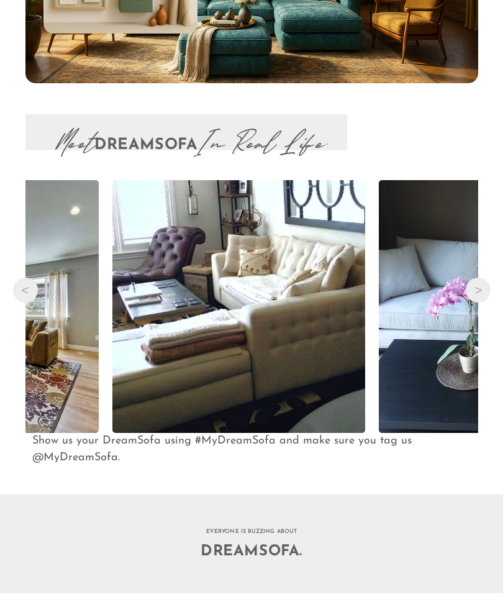
click at [485, 278] on button "Next" at bounding box center [478, 290] width 25 height 25
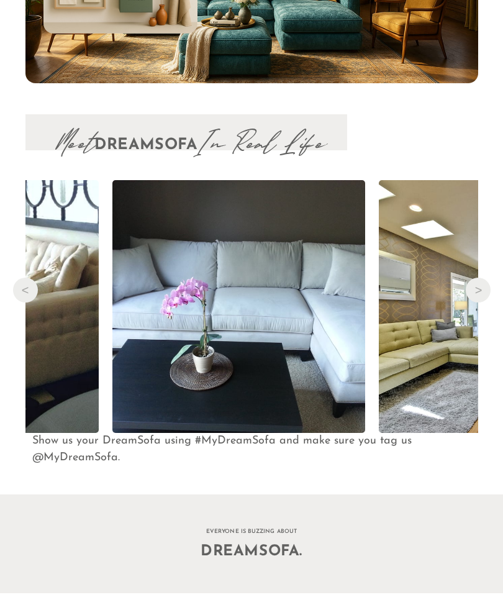
click at [479, 278] on button "Next" at bounding box center [478, 290] width 25 height 25
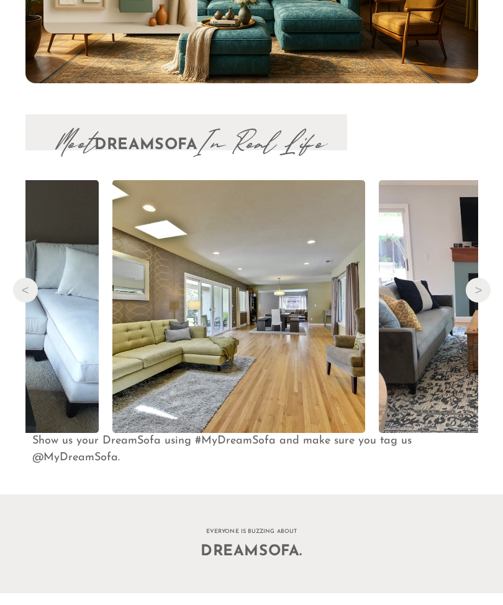
click at [479, 278] on button "Next" at bounding box center [478, 290] width 25 height 25
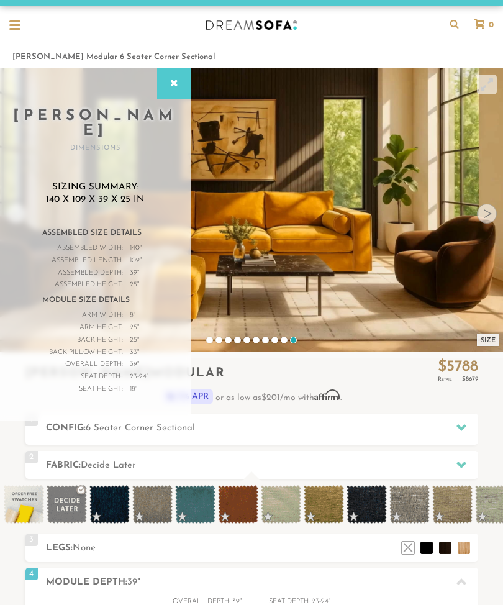
scroll to position [0, 0]
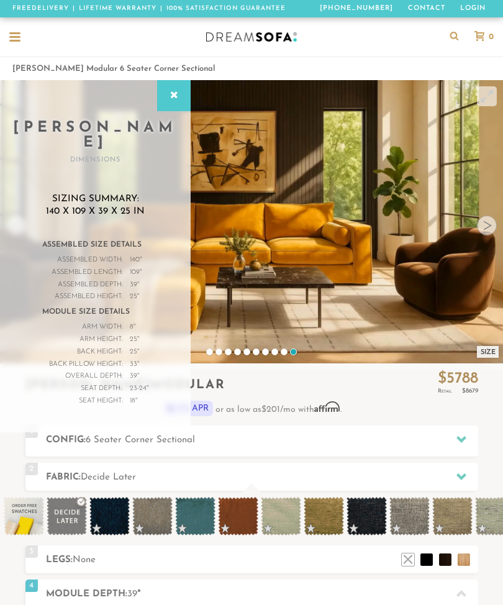
click at [489, 230] on div at bounding box center [487, 226] width 20 height 20
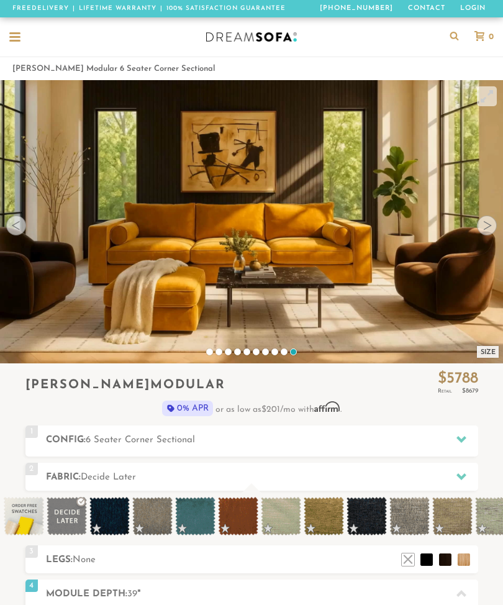
click at [500, 221] on video at bounding box center [251, 221] width 503 height 283
click at [482, 229] on div at bounding box center [487, 226] width 20 height 20
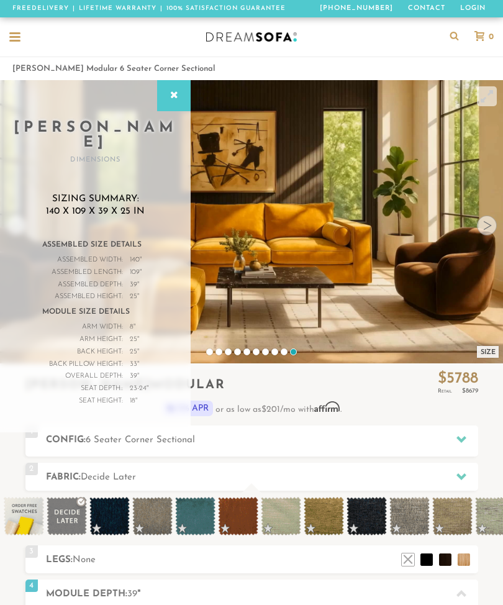
click at [486, 225] on div at bounding box center [487, 226] width 20 height 20
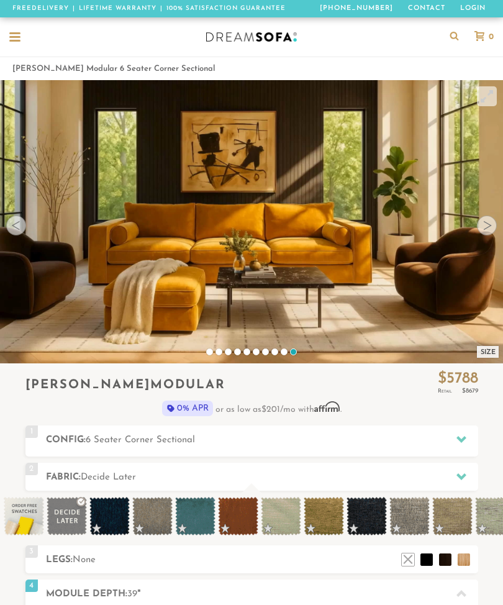
click at [498, 219] on video at bounding box center [251, 221] width 503 height 283
click at [495, 222] on div at bounding box center [487, 226] width 20 height 20
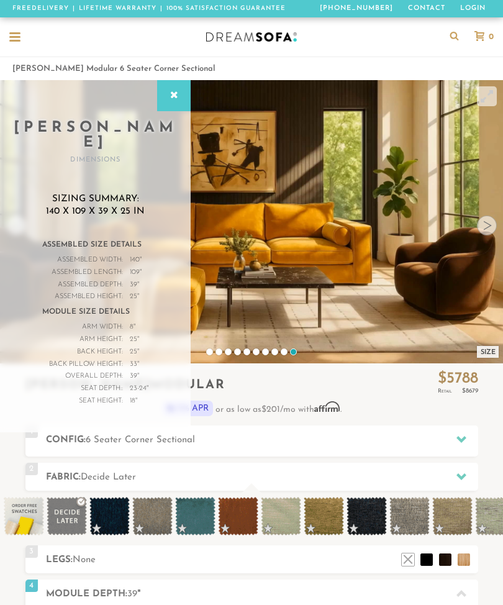
click at [486, 227] on div at bounding box center [487, 226] width 20 height 20
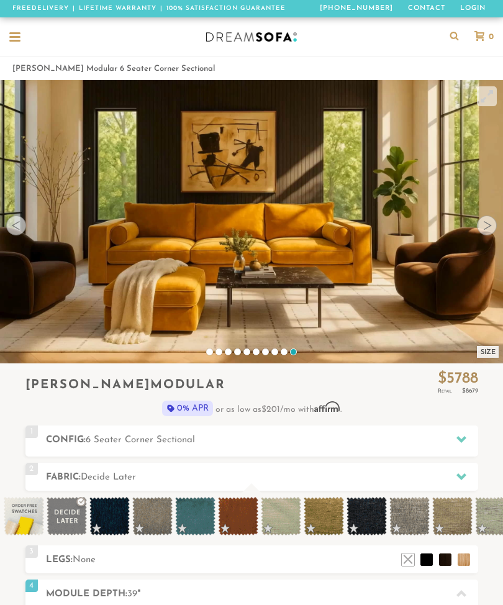
click at [17, 225] on div at bounding box center [16, 226] width 20 height 20
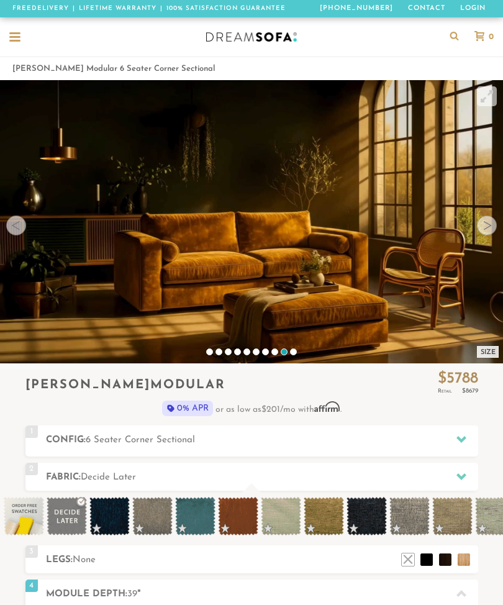
click at [10, 228] on div at bounding box center [16, 226] width 20 height 20
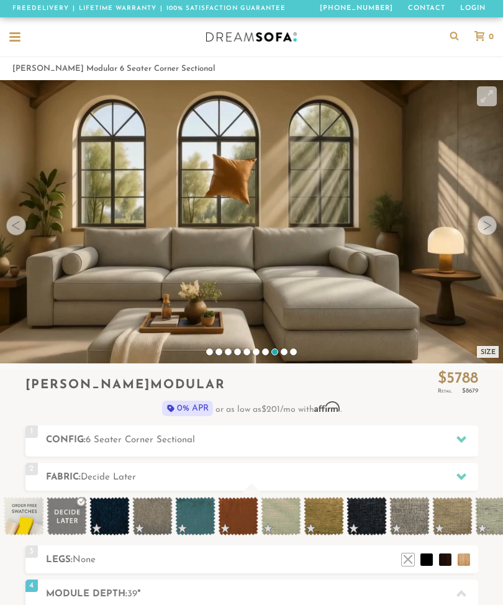
click at [14, 234] on div at bounding box center [16, 226] width 20 height 20
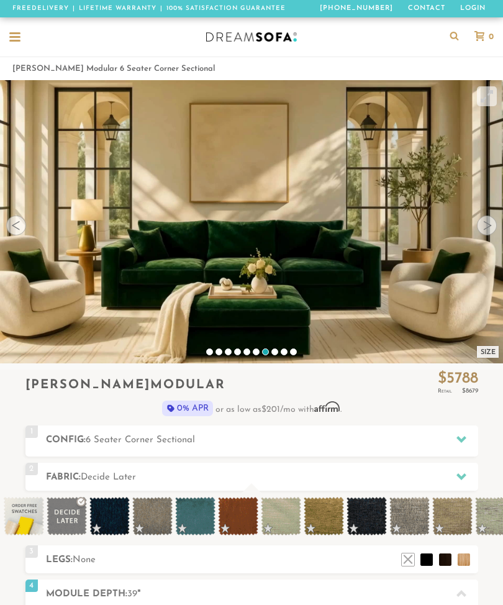
click at [19, 231] on div at bounding box center [16, 226] width 20 height 20
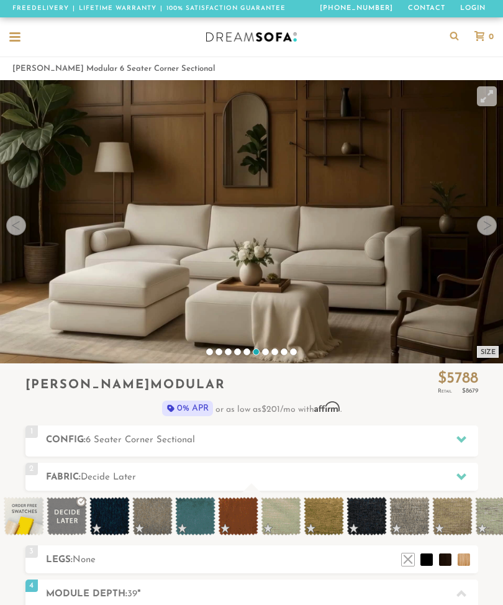
click at [11, 224] on div at bounding box center [16, 226] width 20 height 20
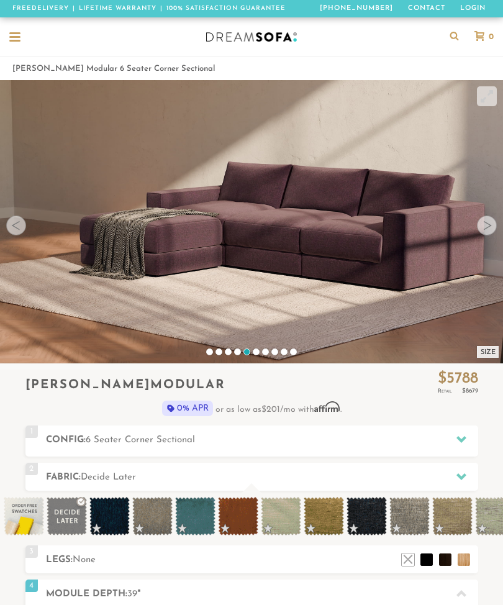
click at [16, 219] on div at bounding box center [16, 226] width 20 height 20
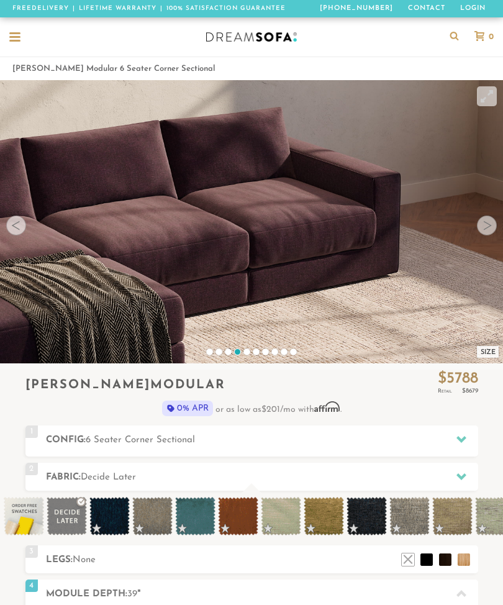
click at [21, 229] on div at bounding box center [16, 226] width 20 height 20
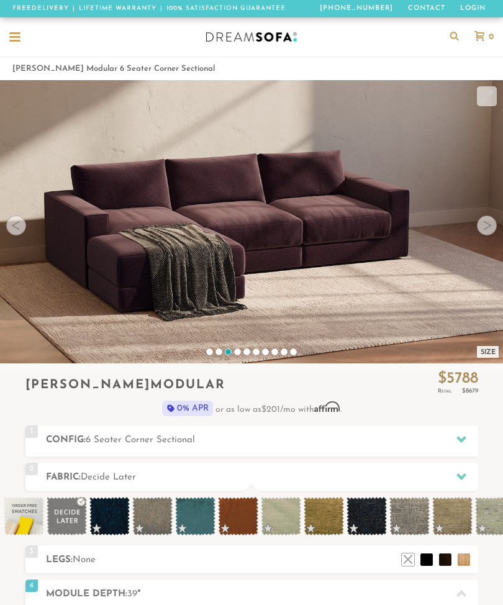
click at [10, 230] on div at bounding box center [16, 226] width 20 height 20
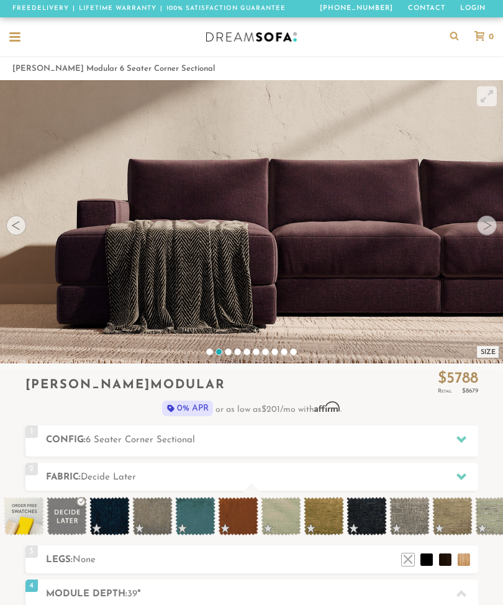
click at [11, 231] on div at bounding box center [16, 226] width 20 height 20
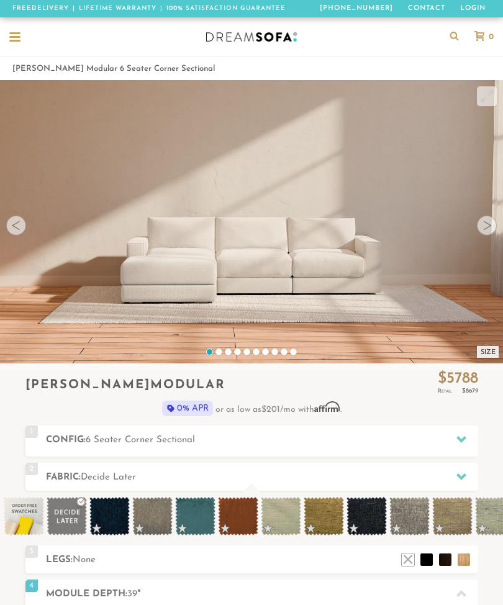
click at [16, 231] on div at bounding box center [16, 226] width 20 height 20
click at [25, 229] on video at bounding box center [251, 206] width 503 height 252
